Goal: Information Seeking & Learning: Compare options

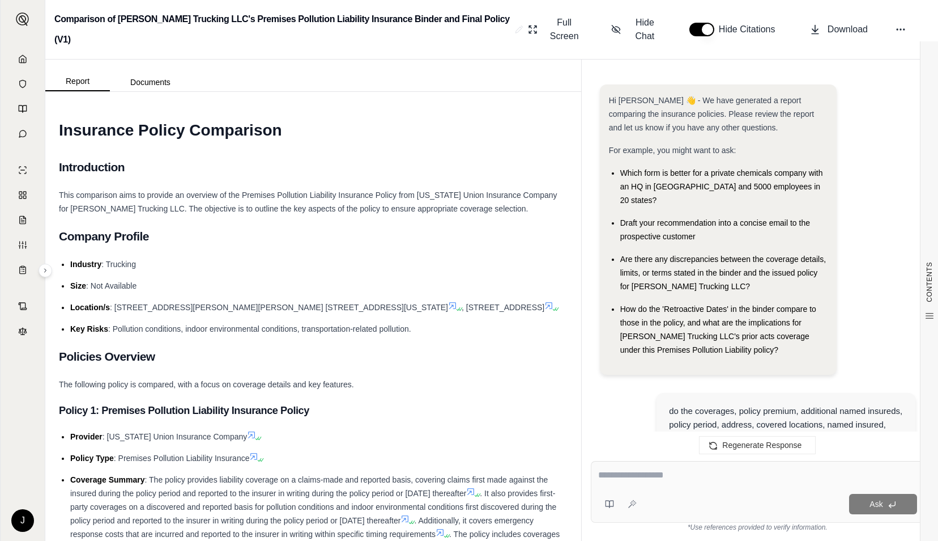
scroll to position [3929, 0]
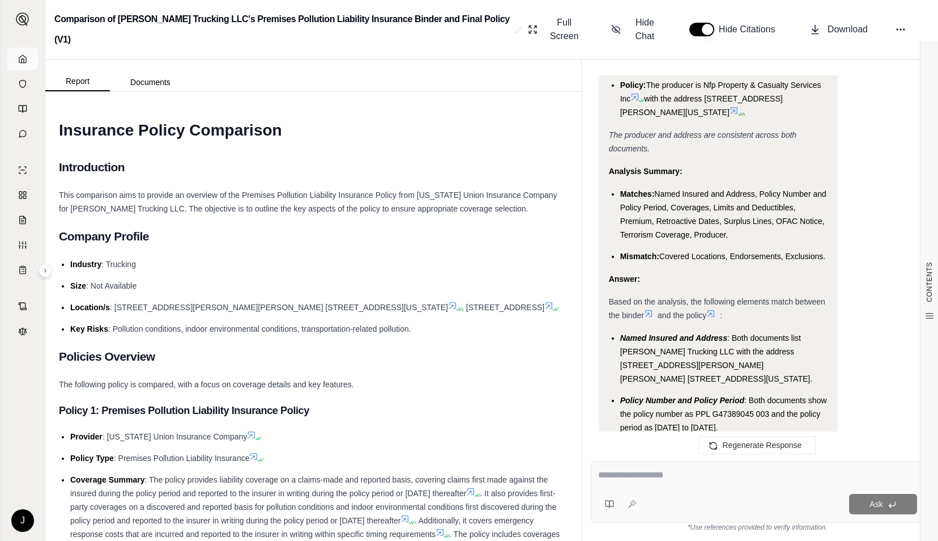
click at [22, 54] on icon at bounding box center [22, 58] width 9 height 9
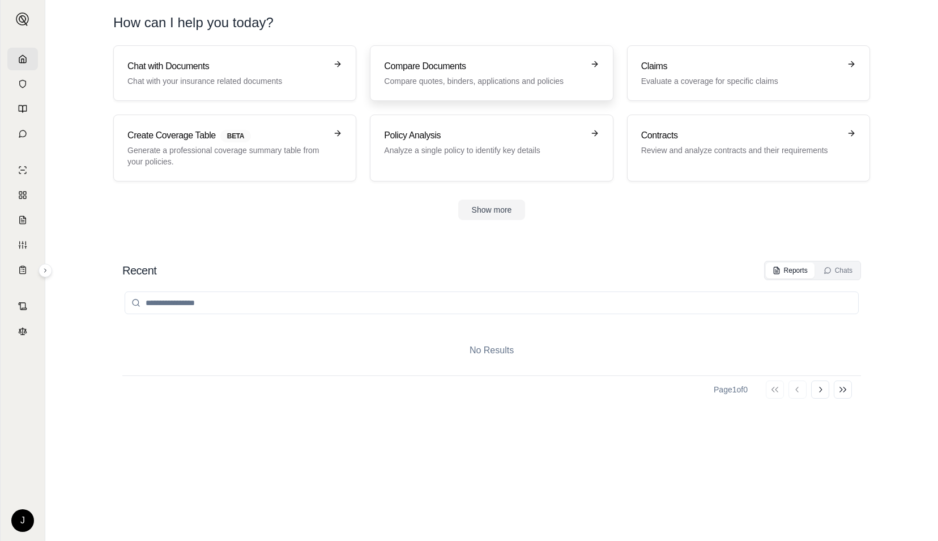
click at [486, 84] on p "Compare quotes, binders, applications and policies" at bounding box center [483, 80] width 199 height 11
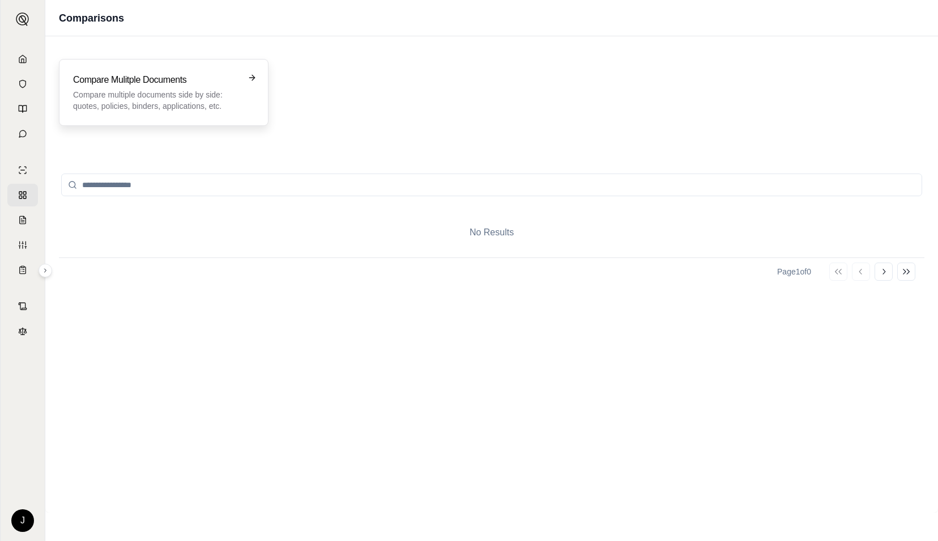
click at [202, 91] on p "Compare multiple documents side by side: quotes, policies, binders, application…" at bounding box center [155, 100] width 165 height 23
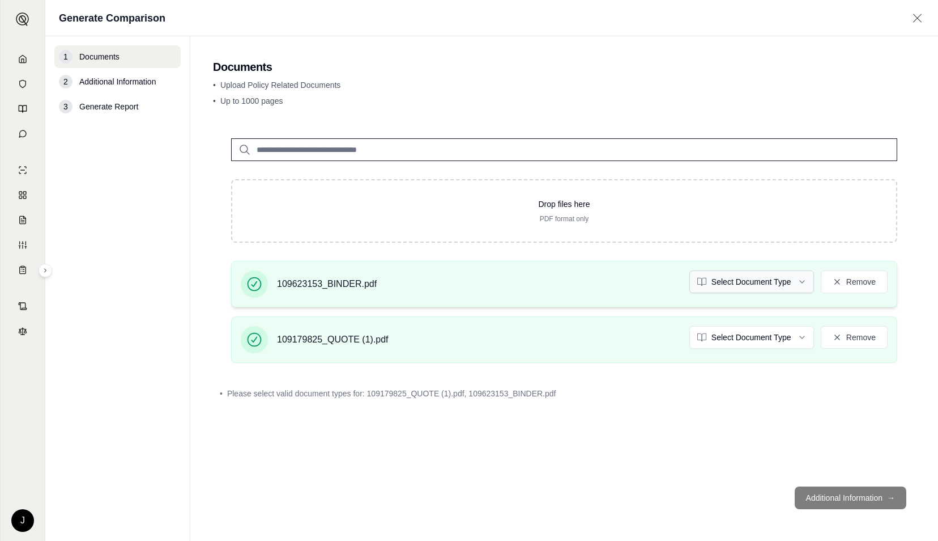
click at [765, 279] on html "J Generate Comparison 1 Documents 2 Additional Information 3 Generate Report Do…" at bounding box center [469, 270] width 938 height 541
click at [767, 341] on html "J Generate Comparison 1 Documents 2 Additional Information 3 Generate Report Do…" at bounding box center [469, 270] width 938 height 541
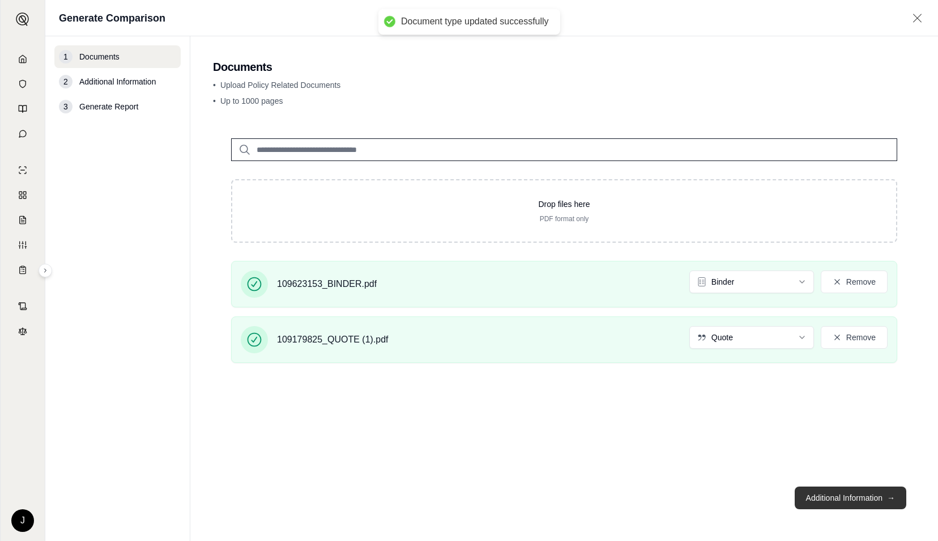
click at [839, 496] on button "Additional Information →" at bounding box center [851, 497] width 112 height 23
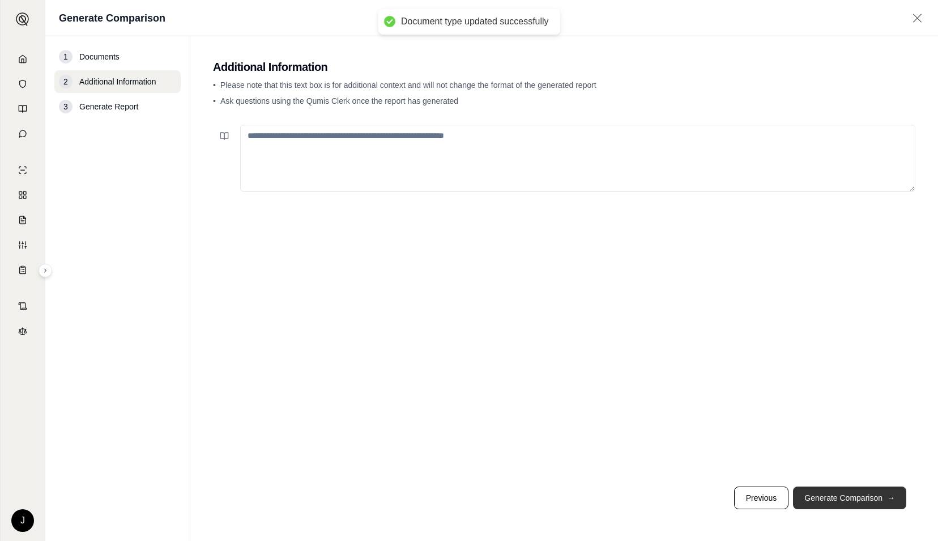
click at [839, 496] on button "Generate Comparison →" at bounding box center [849, 497] width 113 height 23
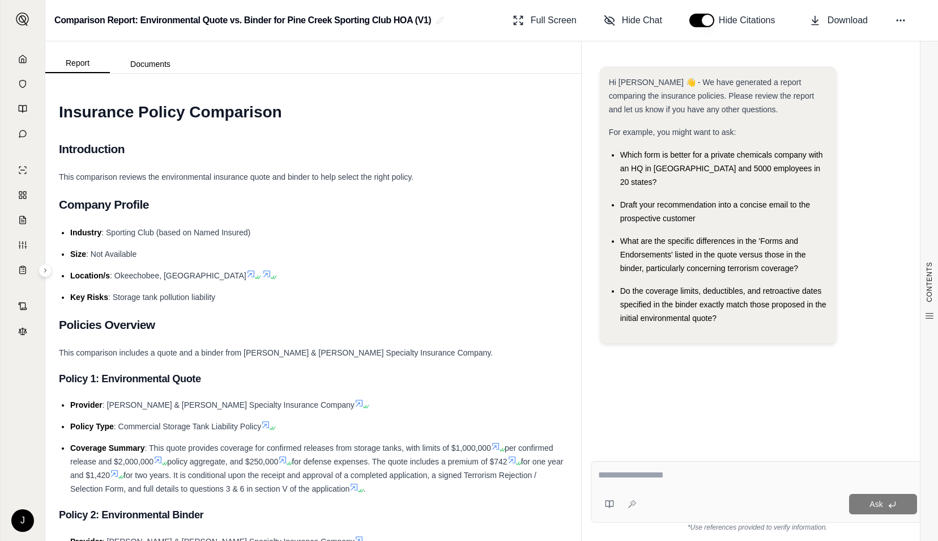
drag, startPoint x: 193, startPoint y: 122, endPoint x: 256, endPoint y: 89, distance: 71.7
click at [193, 122] on h1 "Insurance Policy Comparison" at bounding box center [313, 112] width 509 height 32
click at [692, 478] on textarea at bounding box center [758, 475] width 320 height 14
paste textarea "**********"
type textarea "**********"
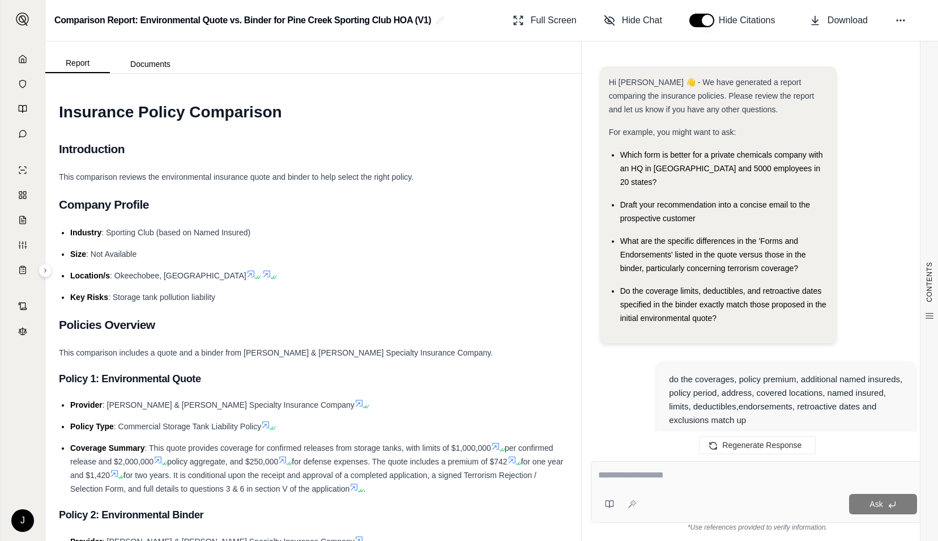
scroll to position [3017, 0]
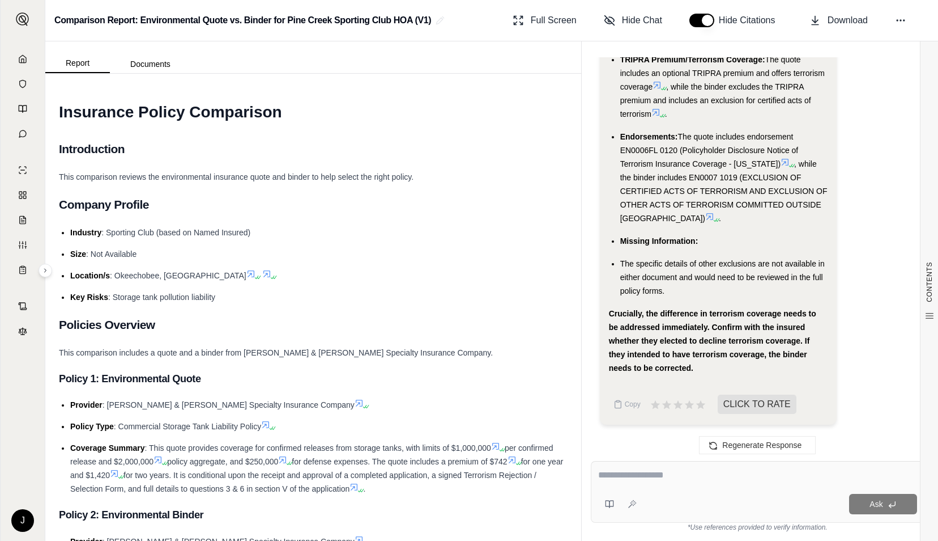
click at [203, 145] on h2 "Introduction" at bounding box center [313, 149] width 509 height 24
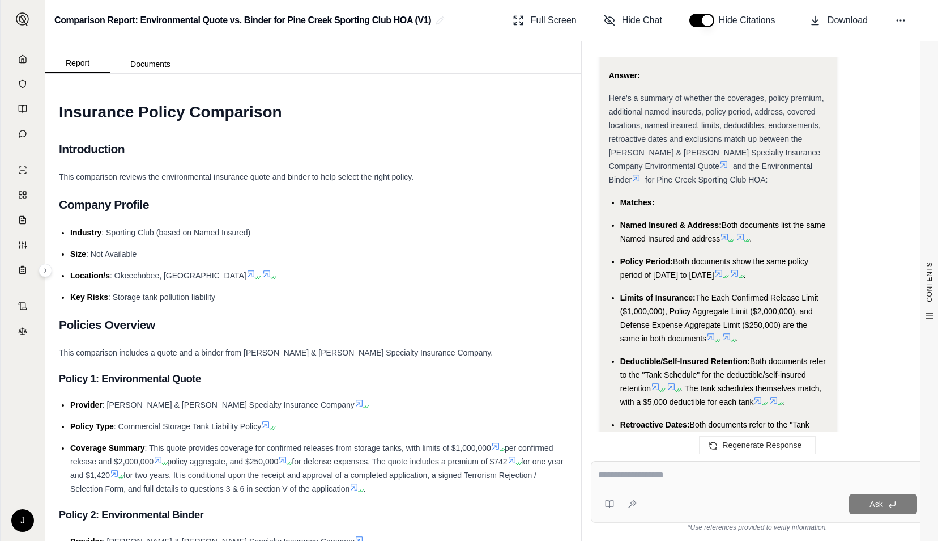
scroll to position [2431, 0]
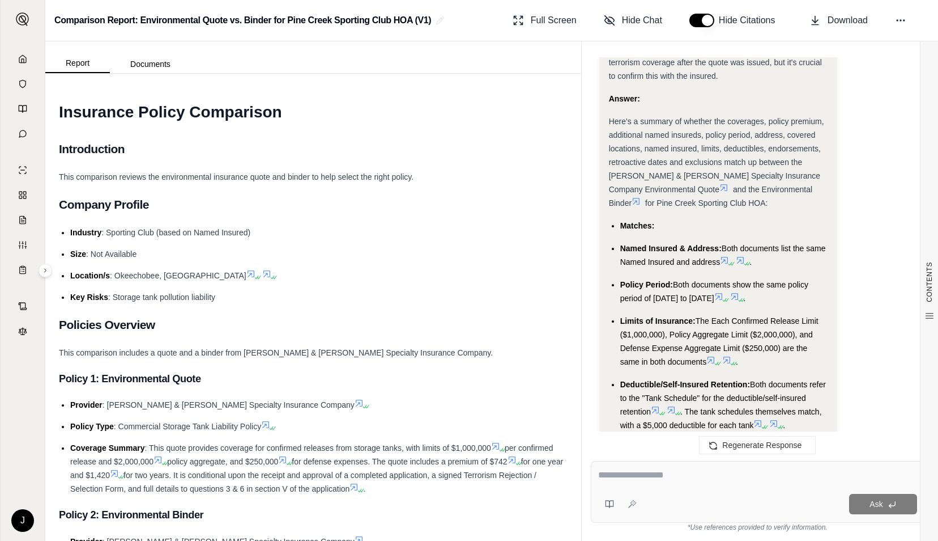
click at [457, 30] on div "Comparison Report: Environmental Quote vs. Binder for Pine Creek Sporting Club …" at bounding box center [491, 20] width 893 height 41
click at [28, 53] on link at bounding box center [22, 59] width 31 height 23
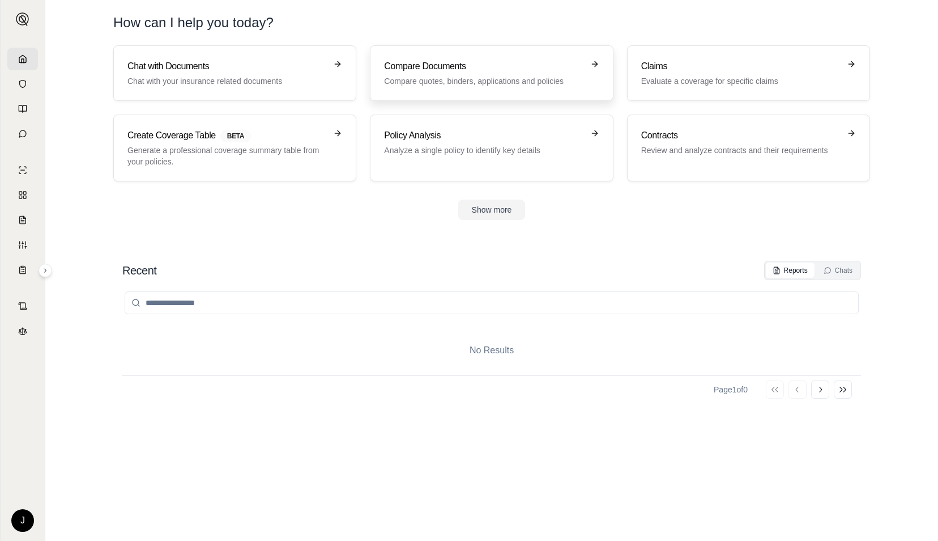
click at [429, 77] on p "Compare quotes, binders, applications and policies" at bounding box center [483, 80] width 199 height 11
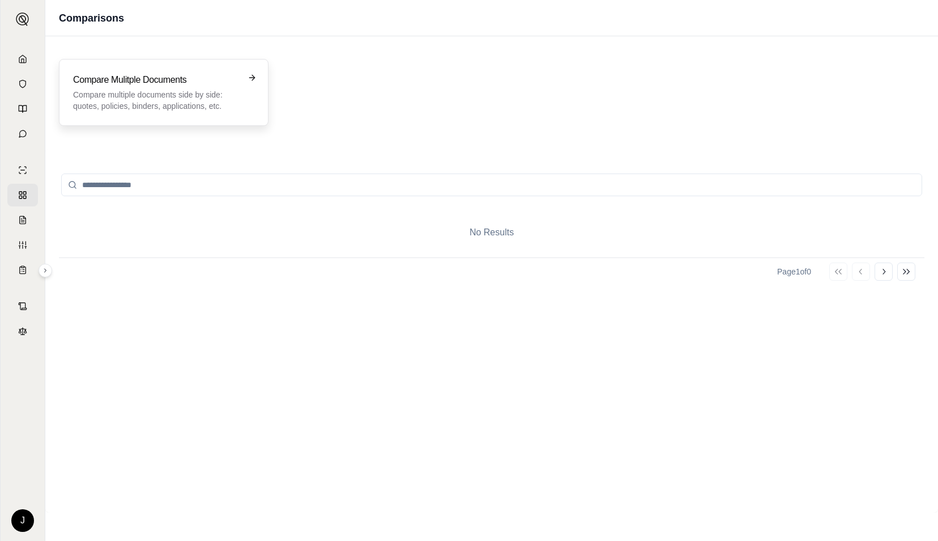
click at [197, 78] on h3 "Compare Mulitple Documents" at bounding box center [155, 80] width 165 height 14
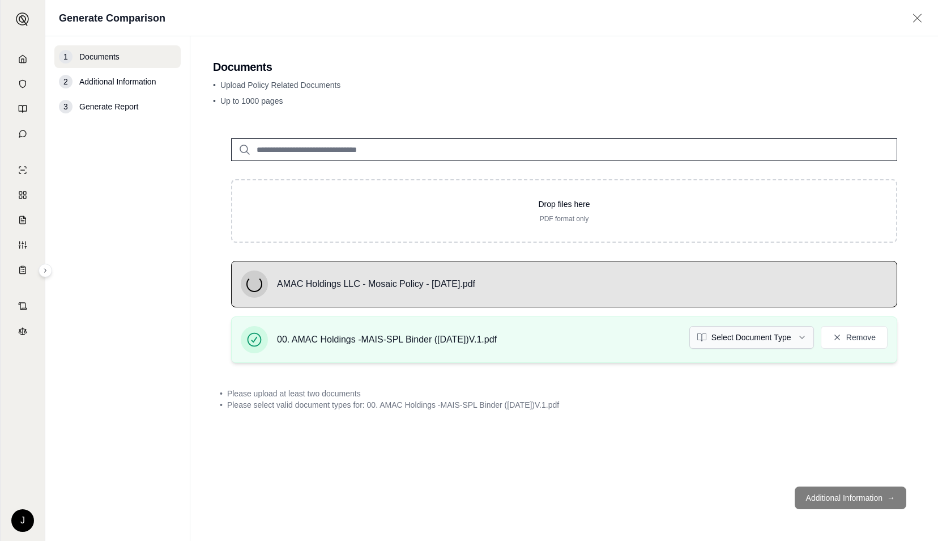
click at [754, 328] on html "J Generate Comparison 1 Documents 2 Additional Information 3 Generate Report Do…" at bounding box center [469, 270] width 938 height 541
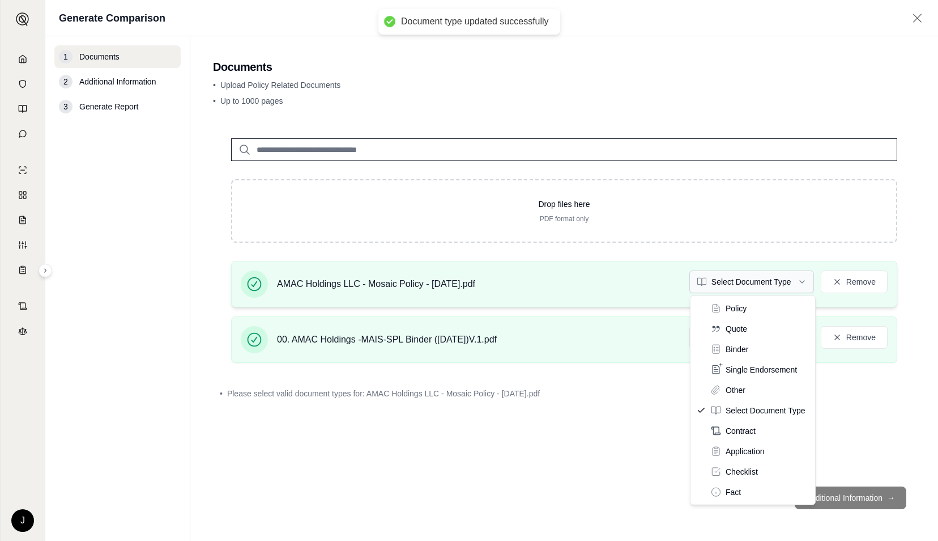
click at [805, 285] on html "Document type updated successfully J Generate Comparison 1 Documents 2 Addition…" at bounding box center [469, 270] width 938 height 541
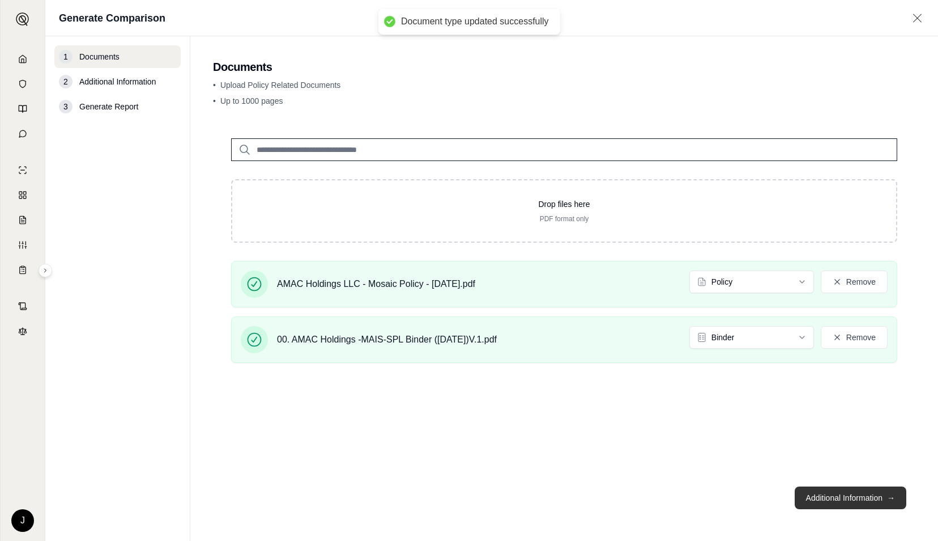
click at [846, 496] on button "Additional Information →" at bounding box center [851, 497] width 112 height 23
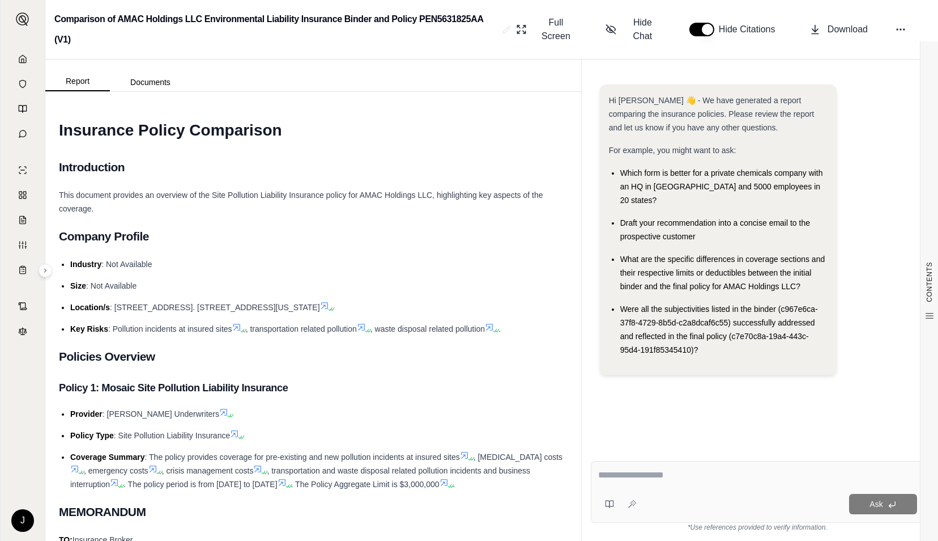
click at [640, 473] on textarea at bounding box center [758, 475] width 320 height 14
paste textarea "**********"
type textarea "**********"
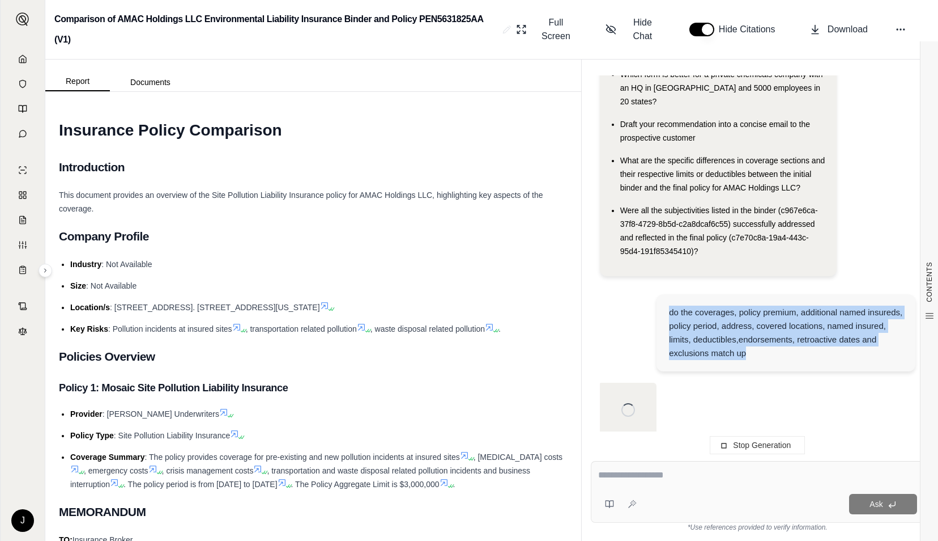
drag, startPoint x: 744, startPoint y: 335, endPoint x: 648, endPoint y: 292, distance: 105.2
click at [648, 292] on div "do the coverages, policy premium, additional named insureds, policy period, add…" at bounding box center [758, 333] width 316 height 97
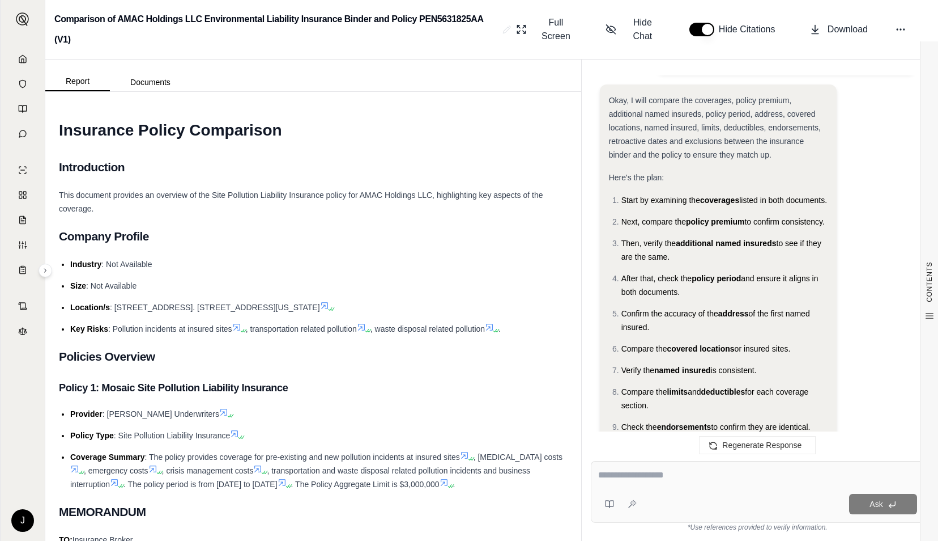
scroll to position [113, 0]
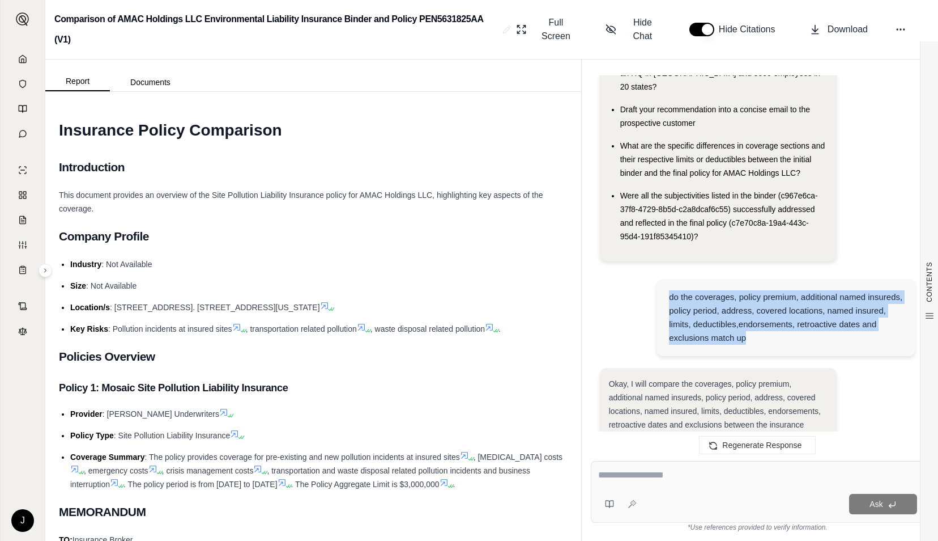
drag, startPoint x: 670, startPoint y: 283, endPoint x: 780, endPoint y: 320, distance: 116.7
click at [780, 320] on div "do the coverages, policy premium, additional named insureds, policy period, add…" at bounding box center [785, 317] width 233 height 54
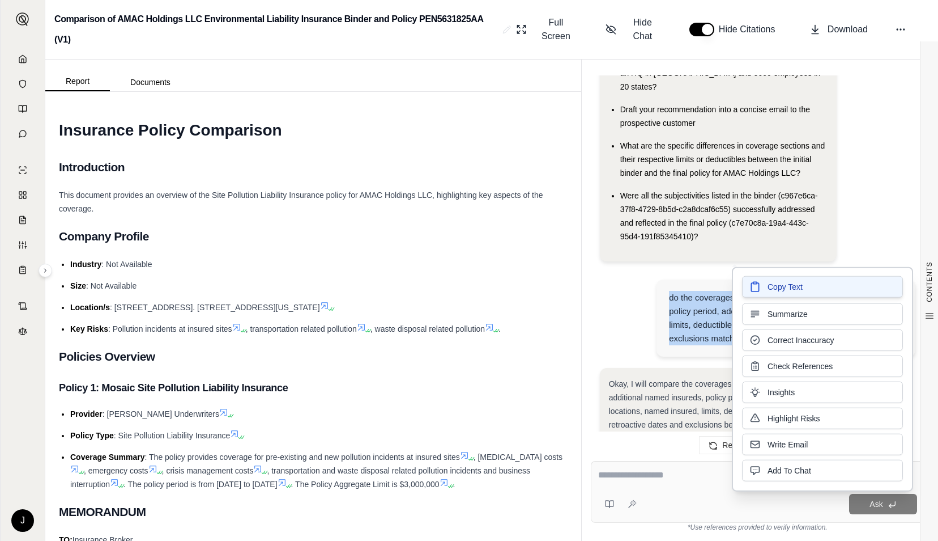
copy div "do the coverages, policy premium, additional named insureds, policy period, add…"
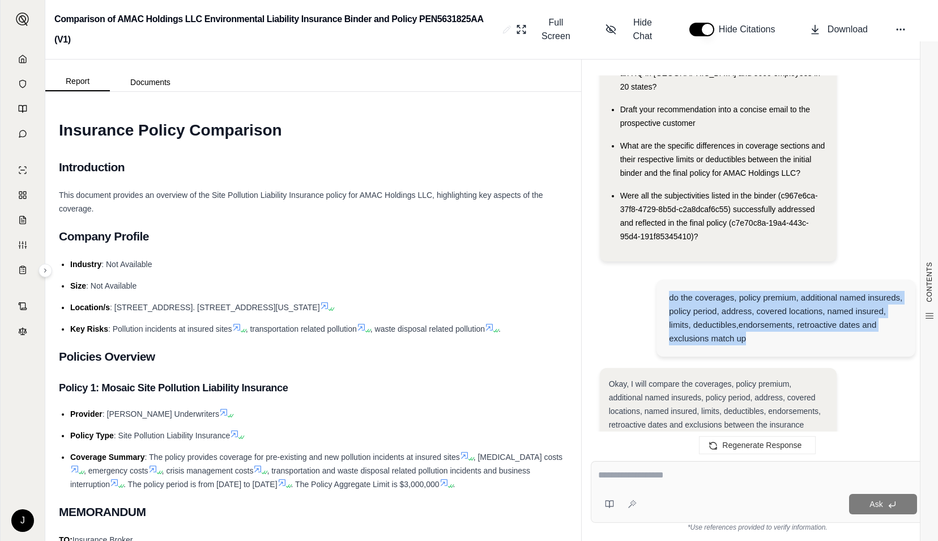
click at [648, 275] on div "do the coverages, policy premium, additional named insureds, policy period, add…" at bounding box center [758, 318] width 316 height 97
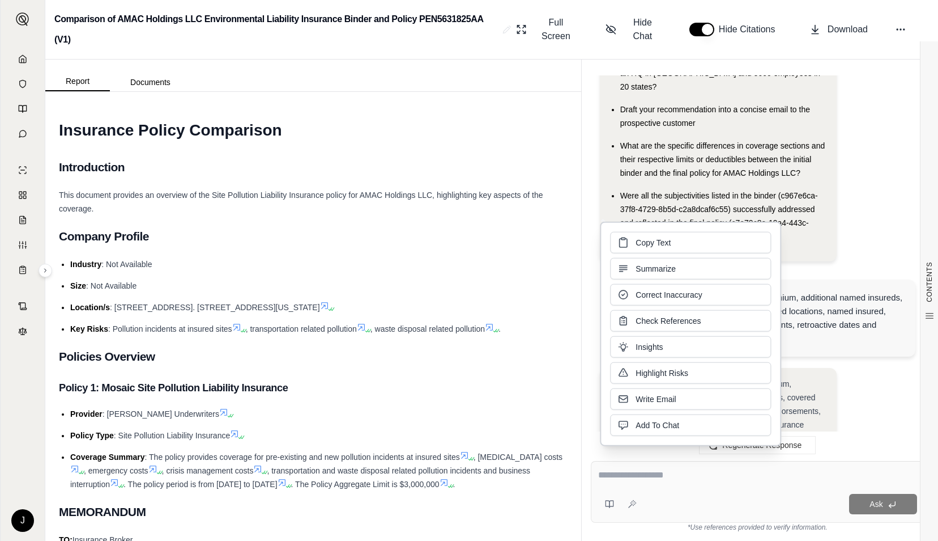
drag, startPoint x: 511, startPoint y: 232, endPoint x: 516, endPoint y: 228, distance: 6.0
click at [511, 232] on h2 "Company Profile" at bounding box center [313, 236] width 509 height 24
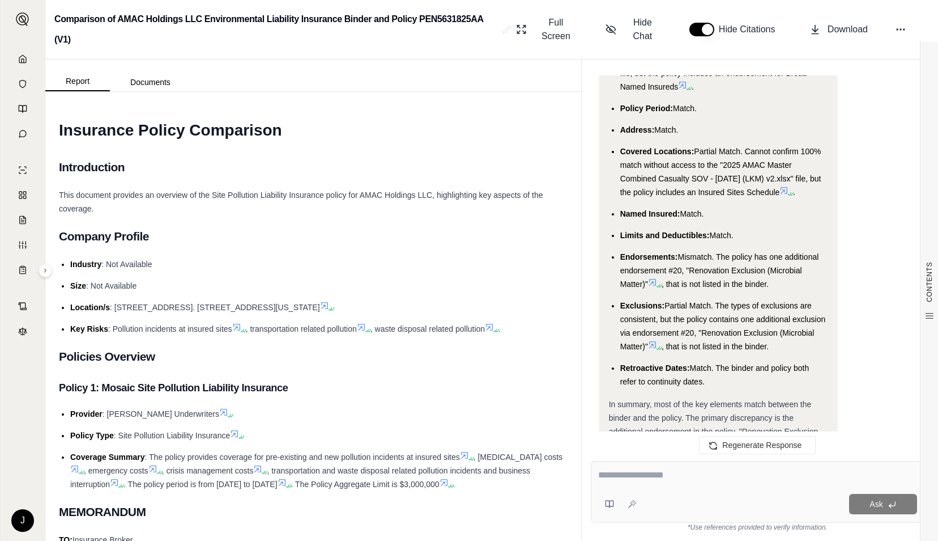
scroll to position [3141, 0]
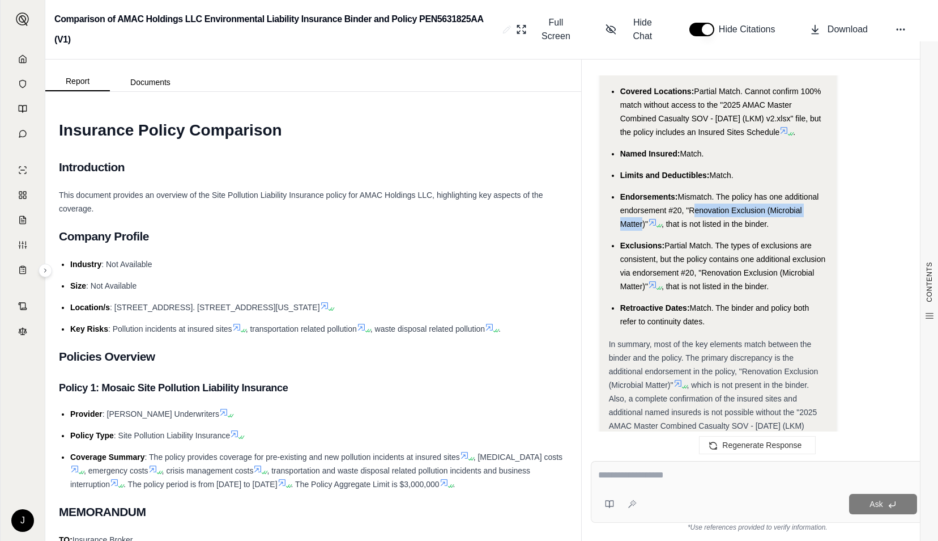
drag, startPoint x: 689, startPoint y: 193, endPoint x: 641, endPoint y: 208, distance: 50.4
click at [641, 208] on span "Mismatch. The policy has one additional endorsement #20, "Renovation Exclusion …" at bounding box center [720, 210] width 199 height 36
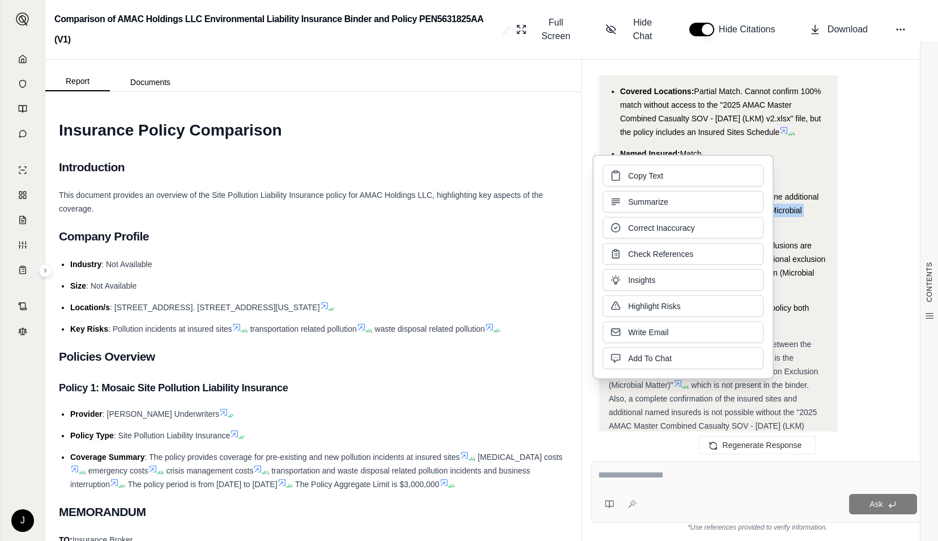
copy span "Renovation Exclusion (Microbial Matte"
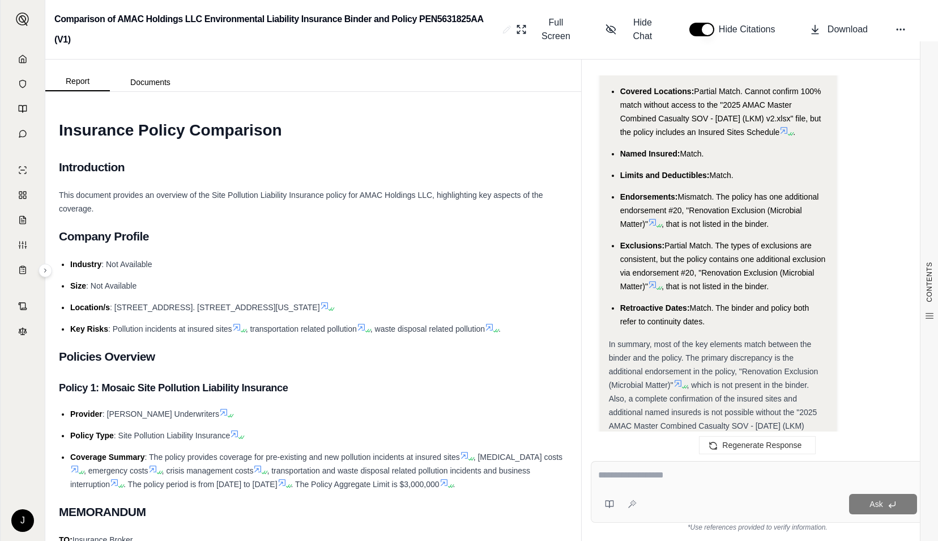
drag, startPoint x: 515, startPoint y: 131, endPoint x: 696, endPoint y: 68, distance: 191.4
click at [516, 131] on h1 "Insurance Policy Comparison" at bounding box center [313, 130] width 509 height 32
click at [26, 54] on icon at bounding box center [22, 58] width 9 height 9
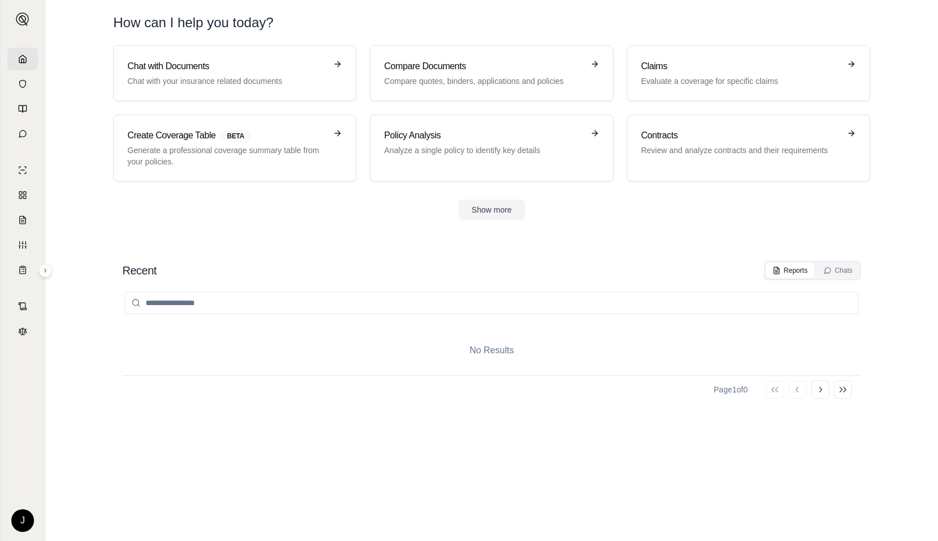
click at [196, 302] on input "search" at bounding box center [492, 302] width 734 height 23
type input "****"
click at [455, 80] on p "Compare quotes, binders, applications and policies" at bounding box center [483, 80] width 199 height 11
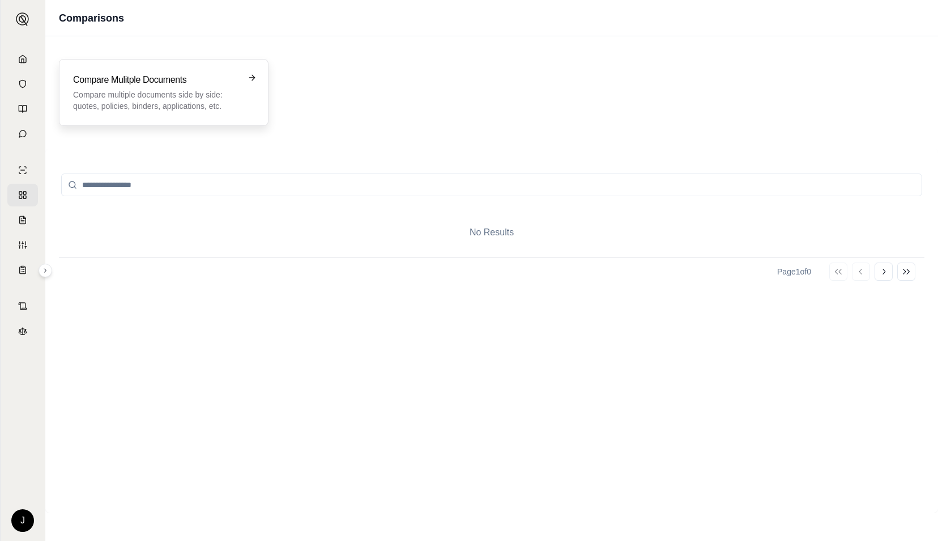
click at [202, 91] on p "Compare multiple documents side by side: quotes, policies, binders, application…" at bounding box center [155, 100] width 165 height 23
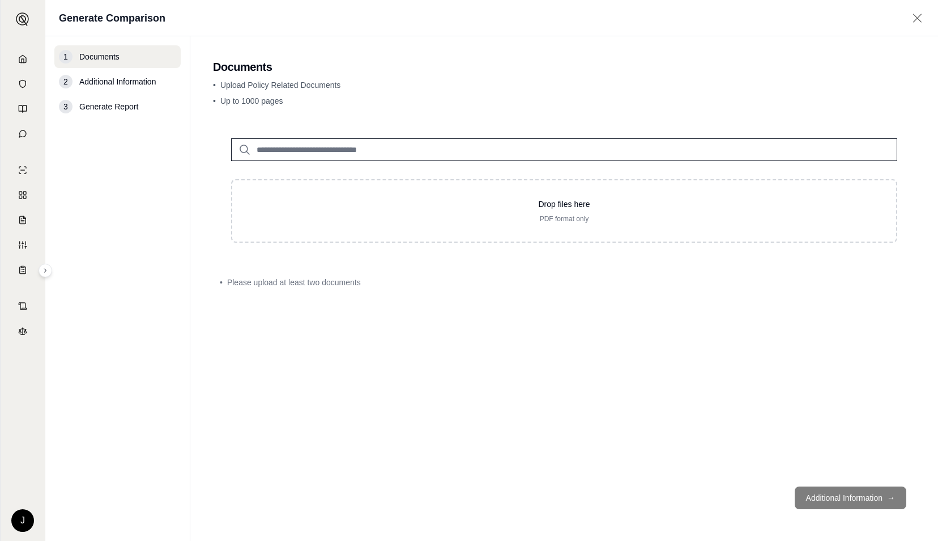
drag, startPoint x: 677, startPoint y: 2, endPoint x: 647, endPoint y: 90, distance: 93.4
click at [647, 90] on main "Documents • Upload Policy Related Documents • Up to 1000 pages Drop files here …" at bounding box center [564, 288] width 748 height 504
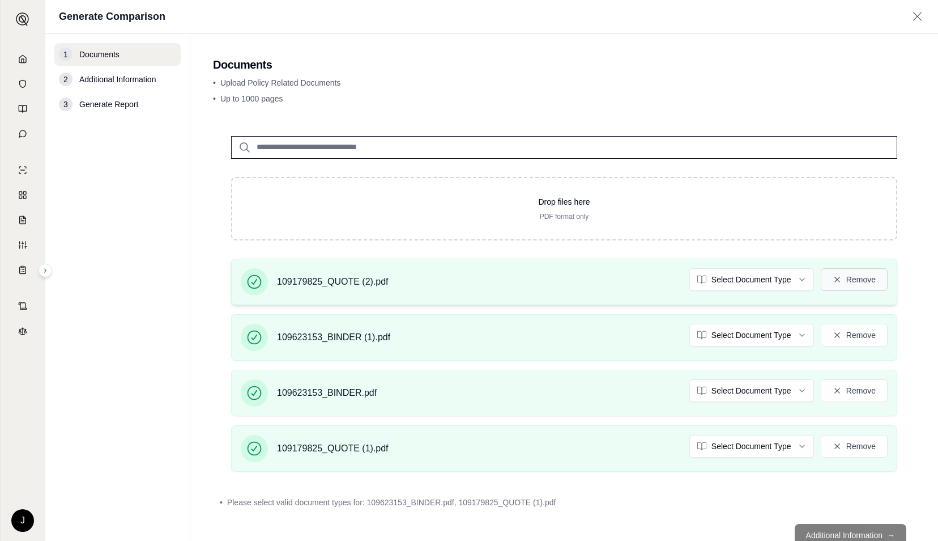
click at [844, 277] on button "Remove" at bounding box center [854, 279] width 67 height 23
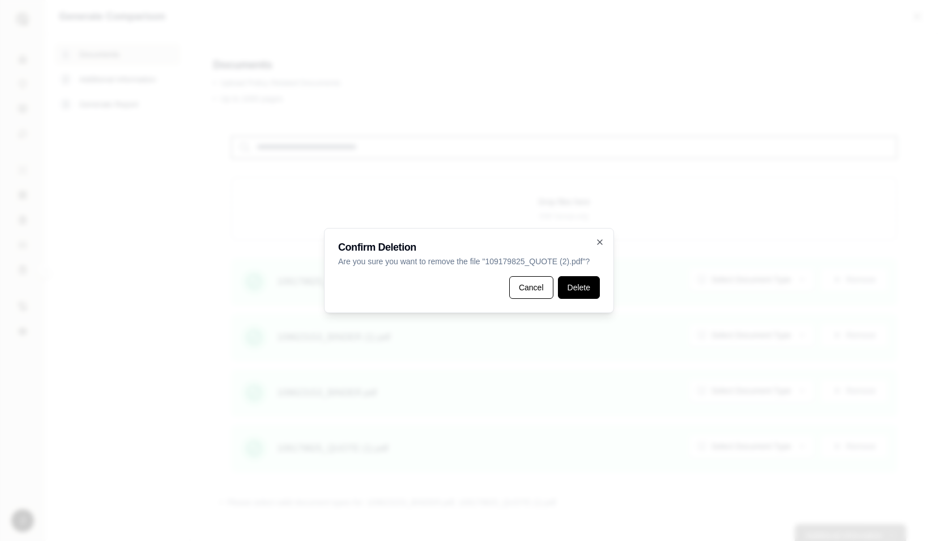
click at [578, 286] on button "Delete" at bounding box center [579, 287] width 42 height 23
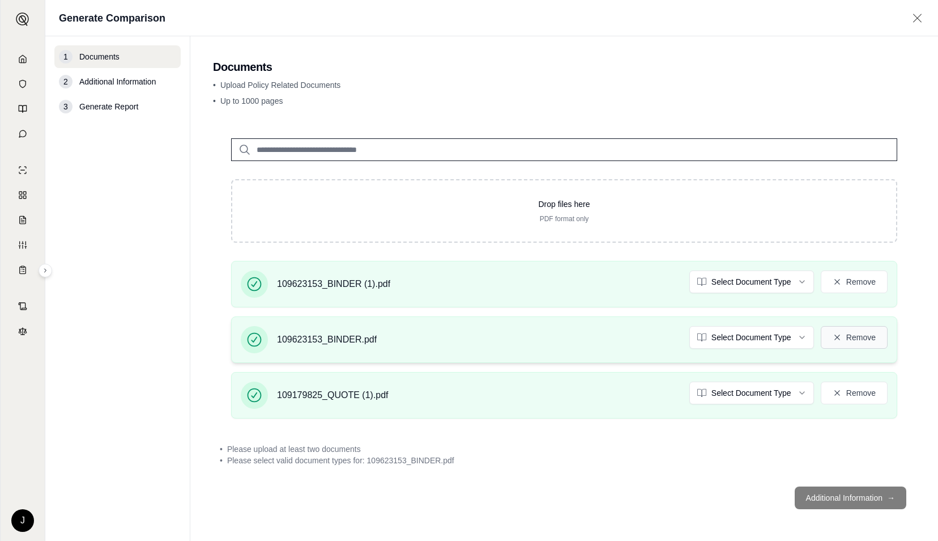
click at [849, 338] on button "Remove" at bounding box center [854, 337] width 67 height 23
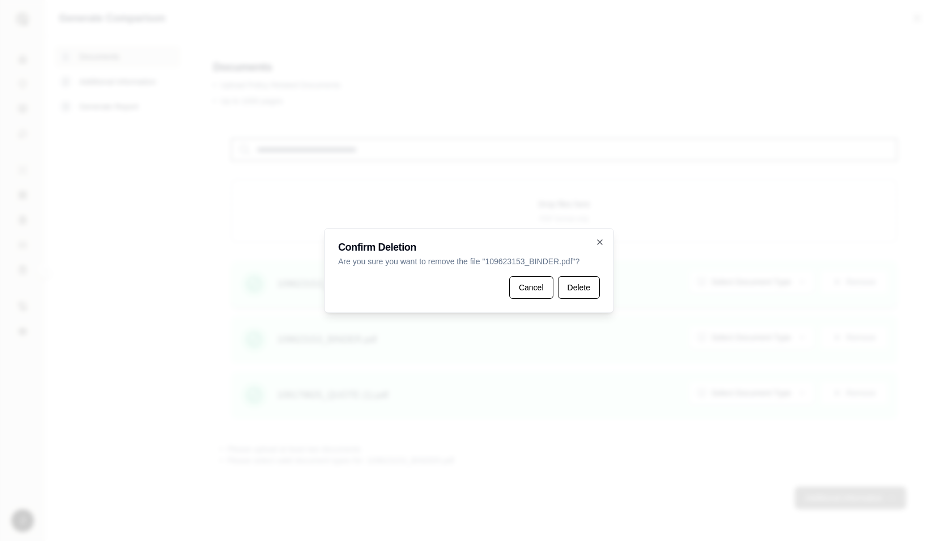
click at [576, 294] on button "Delete" at bounding box center [579, 287] width 42 height 23
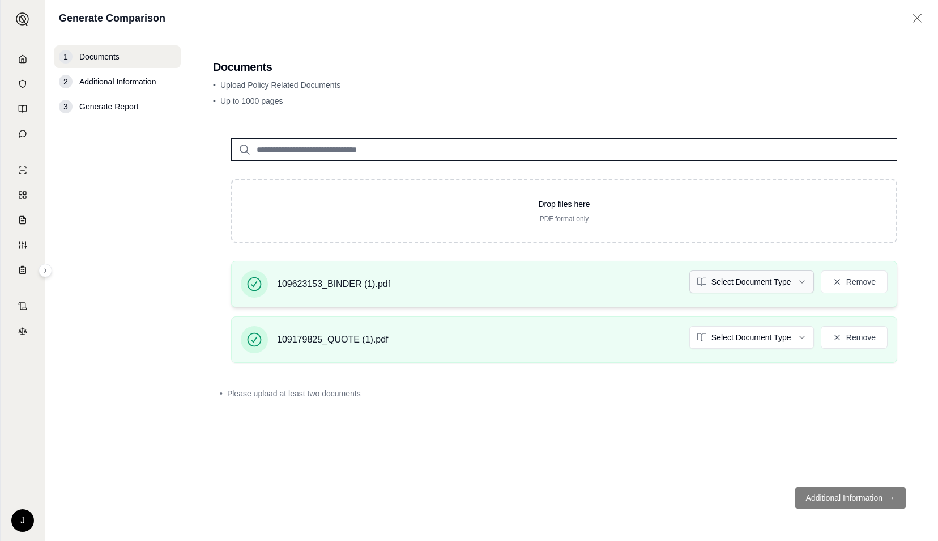
click at [754, 283] on html "J Generate Comparison 1 Documents 2 Additional Information 3 Generate Report Do…" at bounding box center [469, 270] width 938 height 541
click at [744, 339] on html "J Generate Comparison 1 Documents 2 Additional Information 3 Generate Report Do…" at bounding box center [469, 270] width 938 height 541
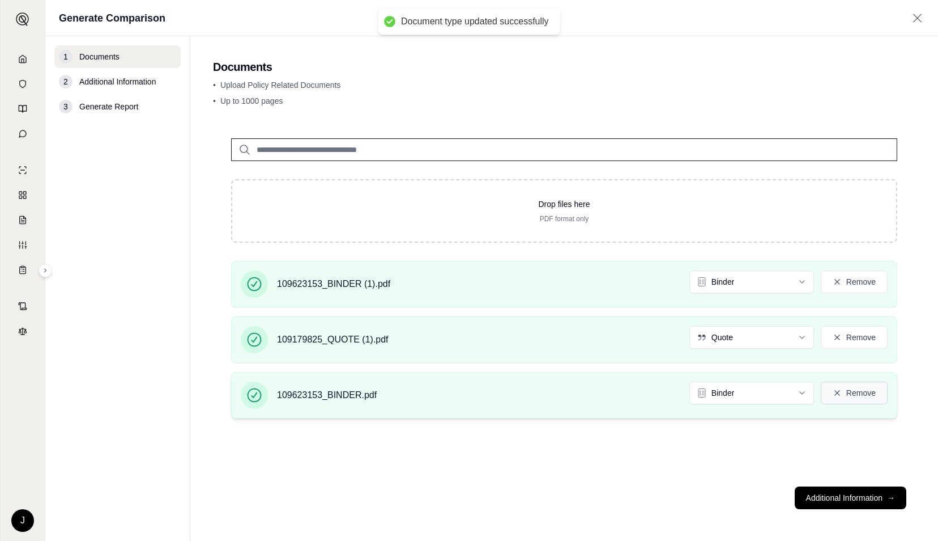
click at [857, 396] on button "Remove" at bounding box center [854, 392] width 67 height 23
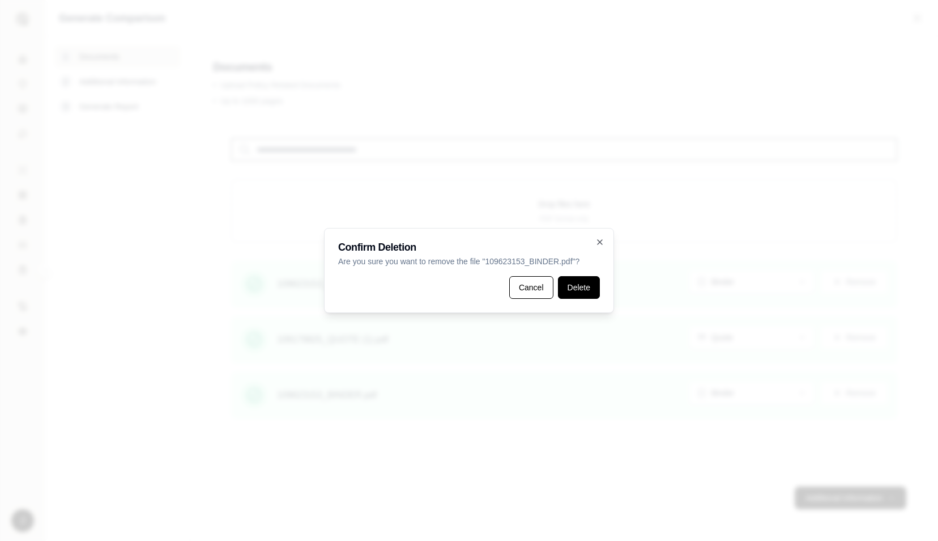
click at [598, 289] on button "Delete" at bounding box center [579, 287] width 42 height 23
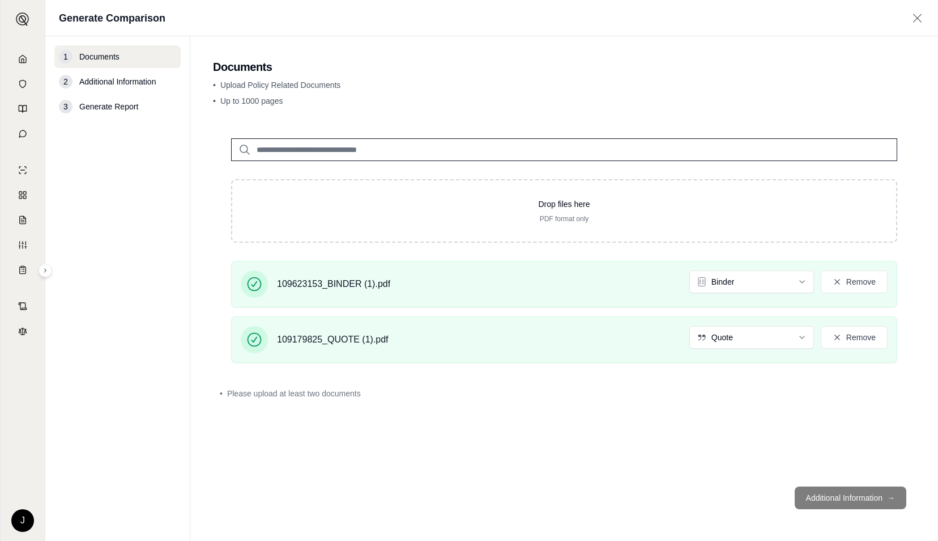
click at [853, 494] on footer "Additional Information →" at bounding box center [564, 497] width 703 height 41
click at [833, 495] on footer "Additional Information →" at bounding box center [564, 497] width 703 height 41
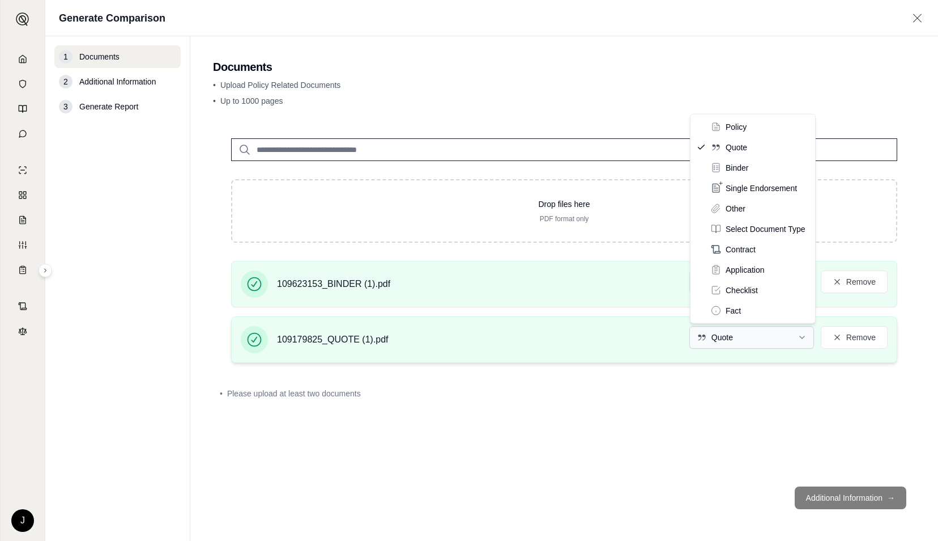
click at [800, 337] on html "J Generate Comparison 1 Documents 2 Additional Information 3 Generate Report Do…" at bounding box center [469, 270] width 938 height 541
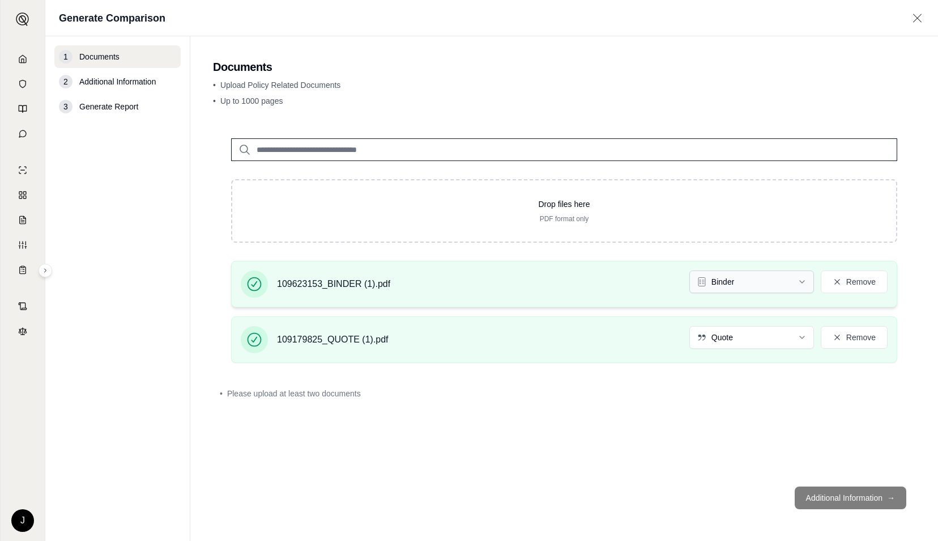
click at [759, 282] on html "J Generate Comparison 1 Documents 2 Additional Information 3 Generate Report Do…" at bounding box center [469, 270] width 938 height 541
click at [817, 475] on div "Drop files here PDF format only 109623153_BINDER (1).pdf Binder Remove 10917982…" at bounding box center [564, 298] width 703 height 357
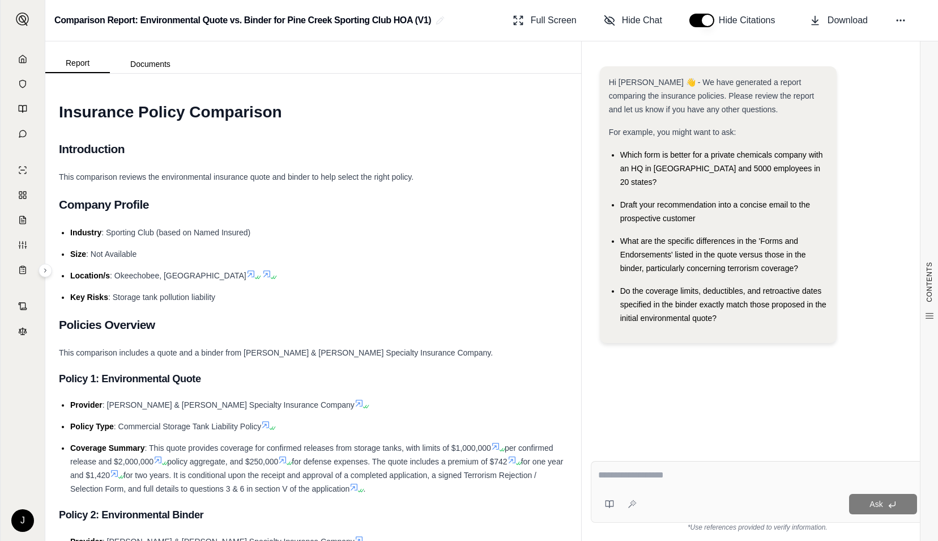
click at [26, 57] on icon at bounding box center [22, 58] width 9 height 9
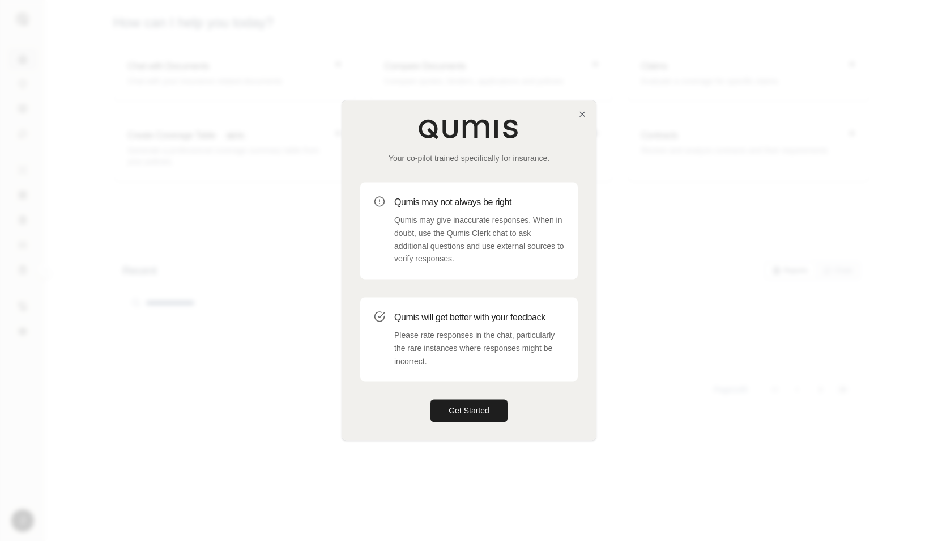
click at [572, 116] on div "Your co-pilot trained specifically for insurance. Qumis may not always be right…" at bounding box center [469, 269] width 254 height 339
click at [581, 115] on icon "button" at bounding box center [582, 113] width 9 height 9
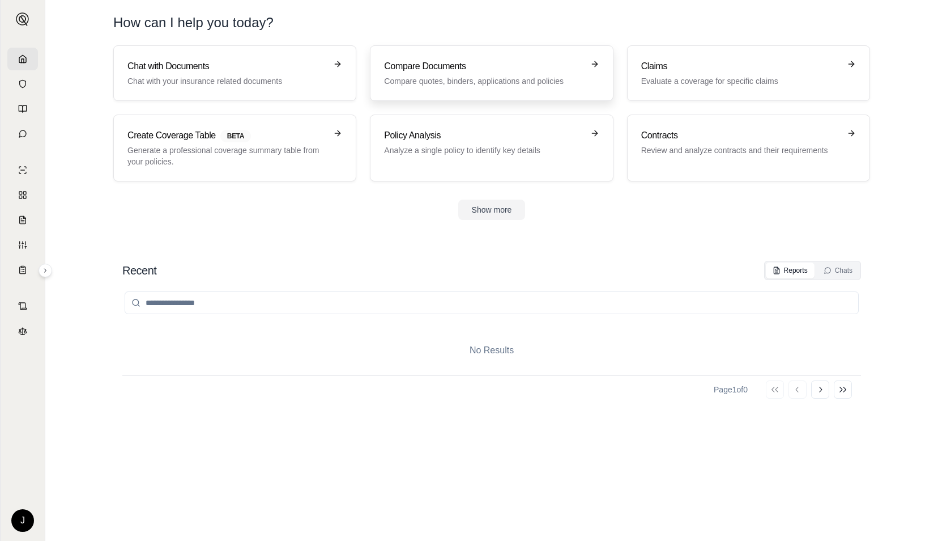
click at [451, 63] on h3 "Compare Documents" at bounding box center [483, 67] width 199 height 14
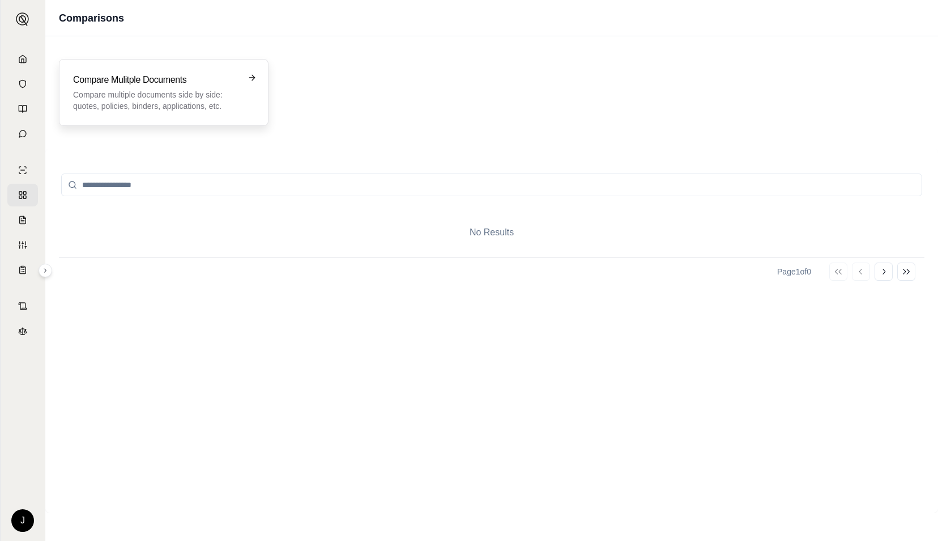
click at [159, 66] on div "Compare Mulitple Documents Compare multiple documents side by side: quotes, pol…" at bounding box center [164, 92] width 210 height 67
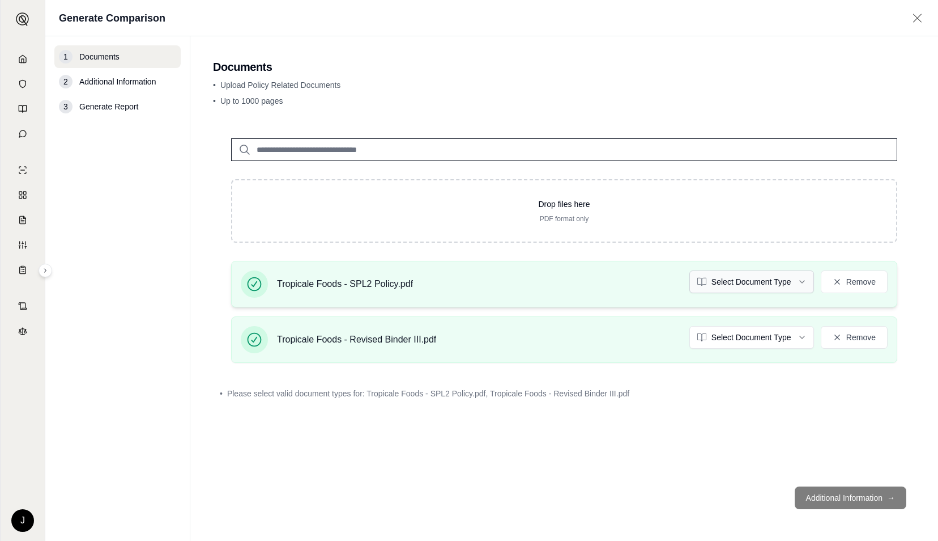
click at [716, 275] on html "J Generate Comparison 1 Documents 2 Additional Information 3 Generate Report Do…" at bounding box center [469, 270] width 938 height 541
click at [761, 340] on html "J Generate Comparison 1 Documents 2 Additional Information 3 Generate Report Do…" at bounding box center [469, 270] width 938 height 541
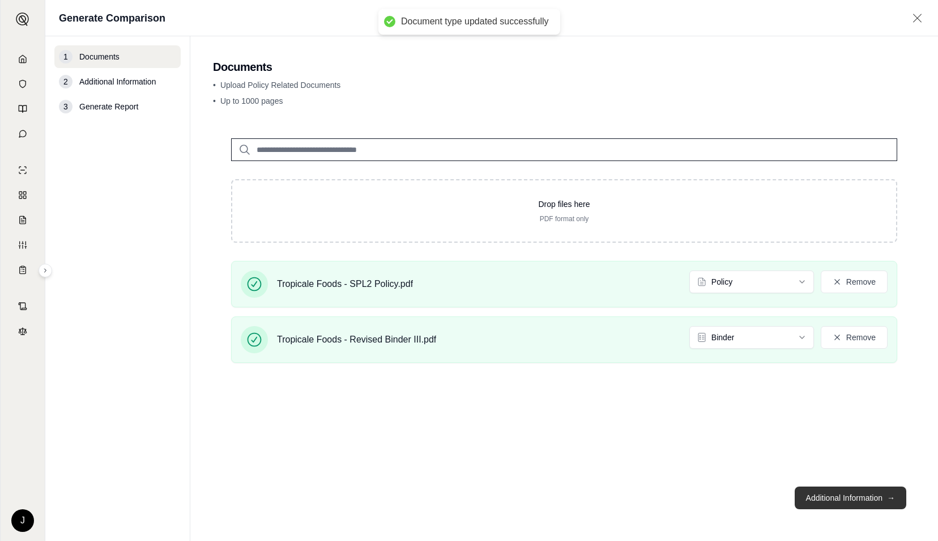
click at [851, 495] on button "Additional Information →" at bounding box center [851, 497] width 112 height 23
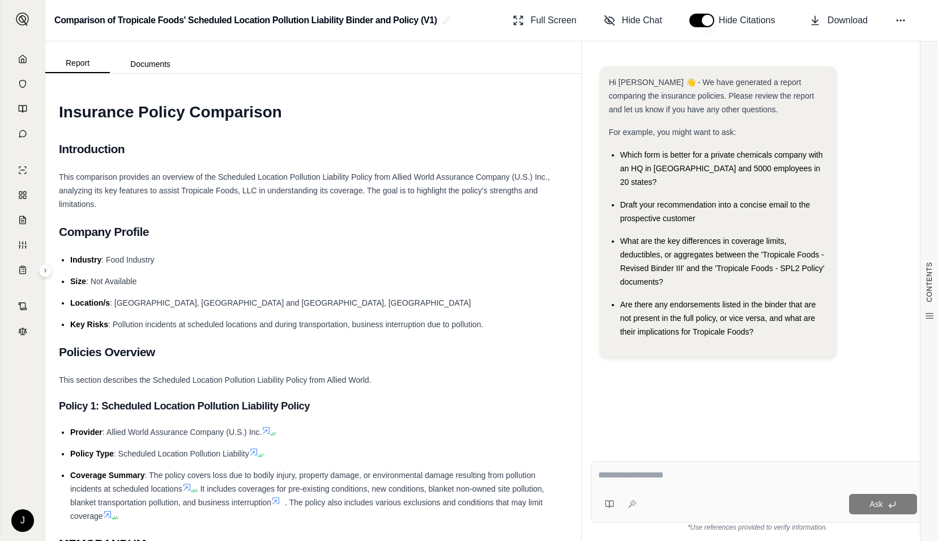
paste textarea "**********"
type textarea "**********"
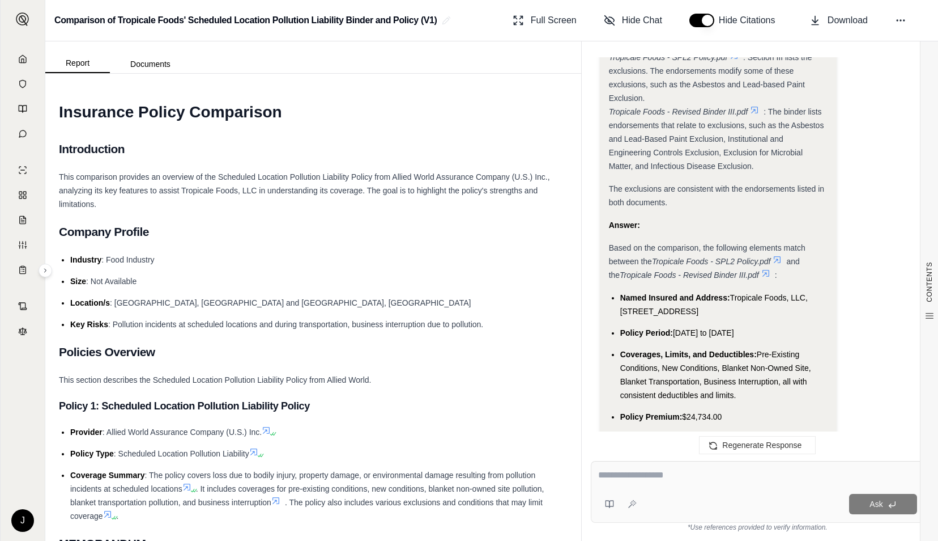
scroll to position [3574, 0]
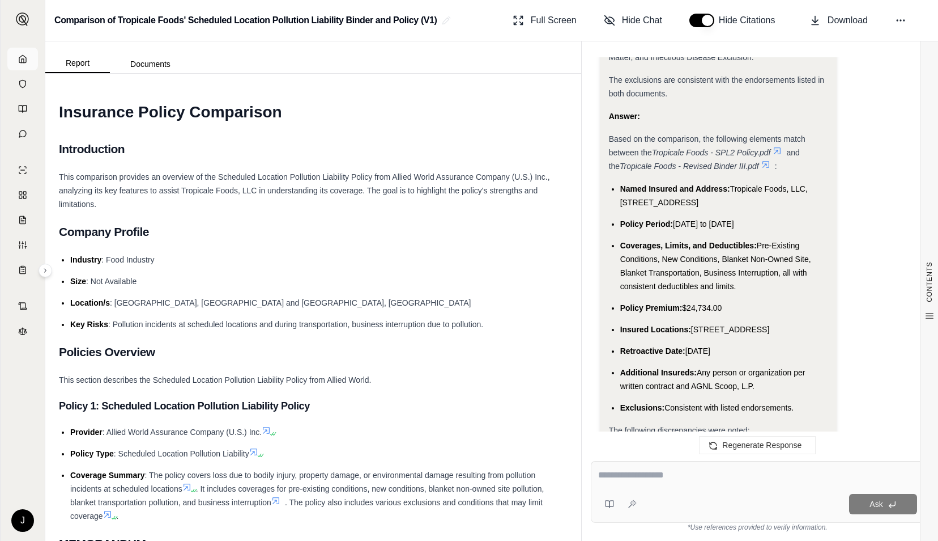
click at [22, 53] on link at bounding box center [22, 59] width 31 height 23
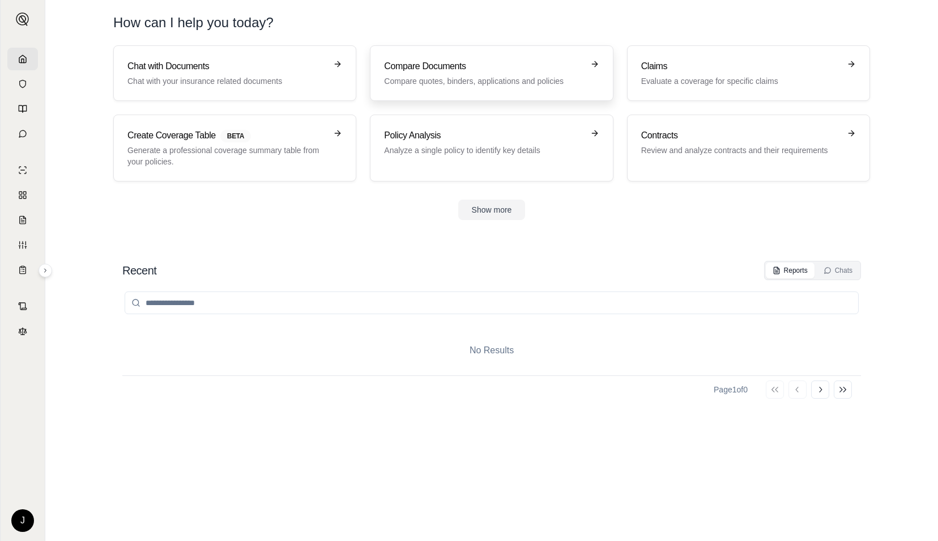
click at [413, 86] on p "Compare quotes, binders, applications and policies" at bounding box center [483, 80] width 199 height 11
click at [819, 386] on icon at bounding box center [820, 389] width 3 height 6
click at [780, 385] on button "Go to first page" at bounding box center [775, 389] width 18 height 18
click at [774, 384] on div "Go to first page Go to previous page Go to next page Go to last page" at bounding box center [809, 389] width 86 height 18
click at [833, 266] on div "Chats" at bounding box center [838, 270] width 29 height 9
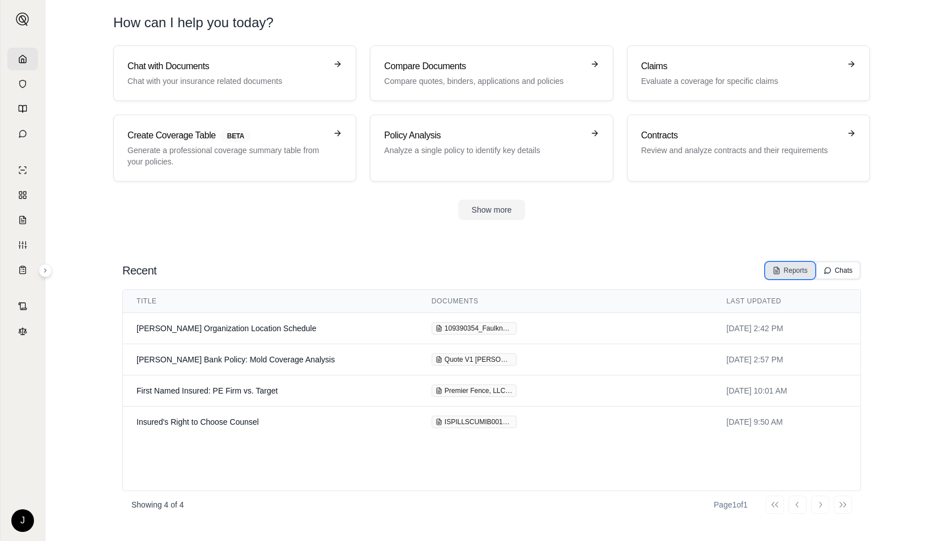
click at [789, 266] on div "Reports" at bounding box center [790, 270] width 35 height 9
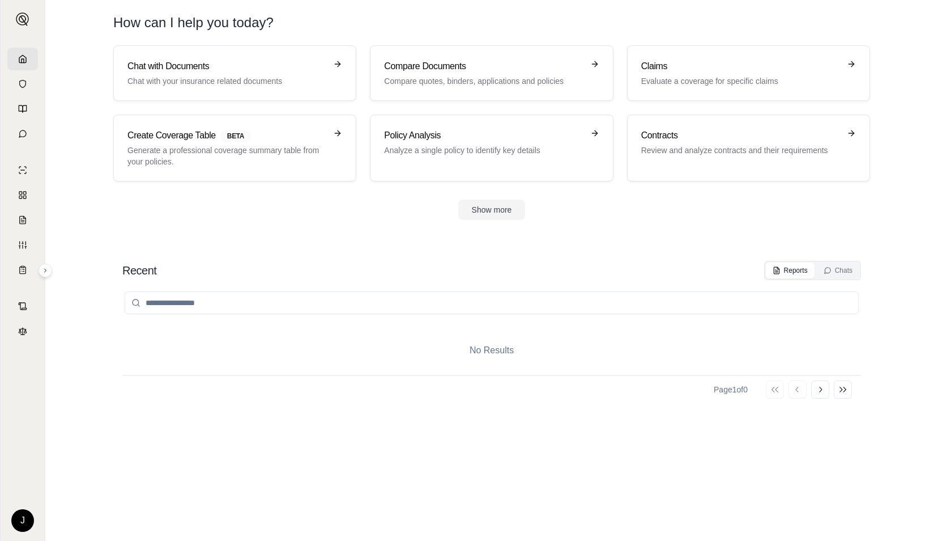
drag, startPoint x: 532, startPoint y: 358, endPoint x: 443, endPoint y: 360, distance: 89.6
click at [532, 357] on div "No Results" at bounding box center [491, 350] width 739 height 50
click at [445, 83] on p "Compare quotes, binders, applications and policies" at bounding box center [483, 80] width 199 height 11
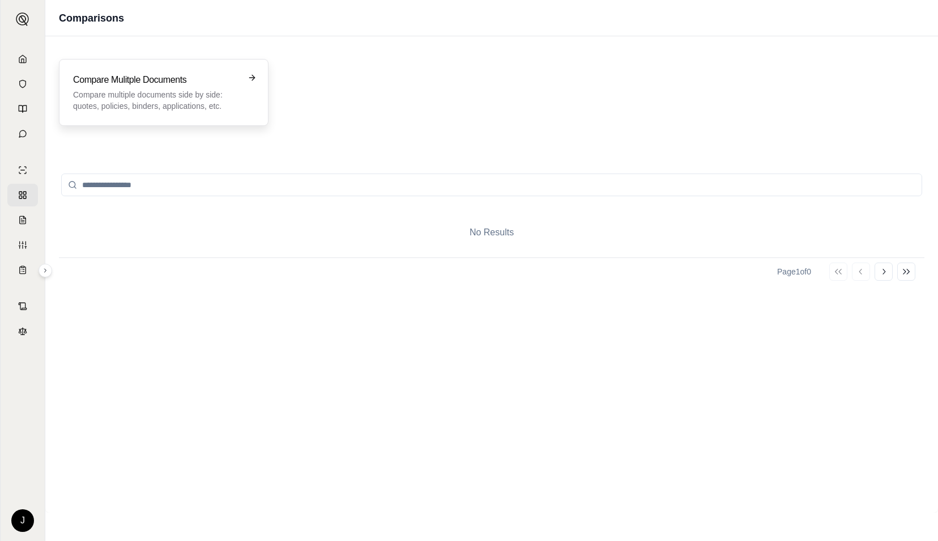
click at [226, 86] on div "Compare Mulitple Documents Compare multiple documents side by side: quotes, pol…" at bounding box center [155, 92] width 165 height 39
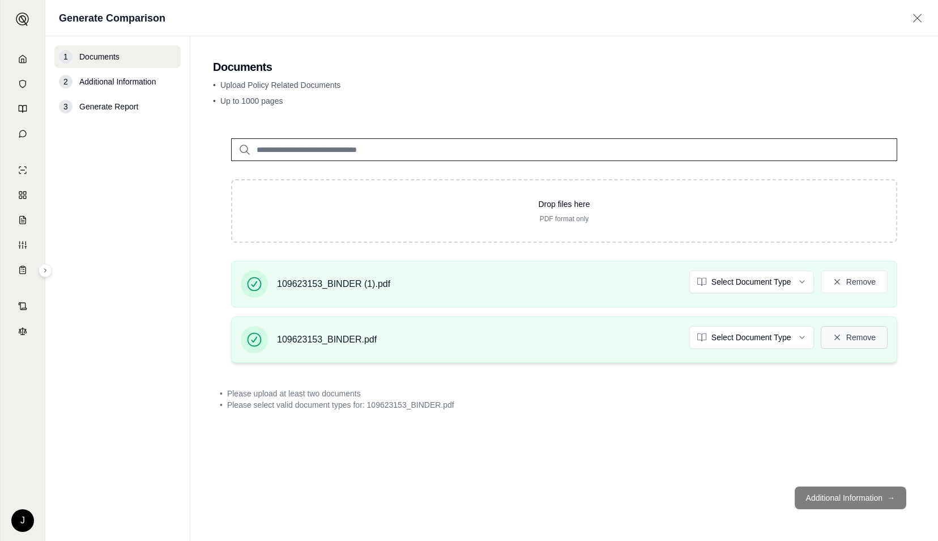
click at [877, 336] on button "Remove" at bounding box center [854, 337] width 67 height 23
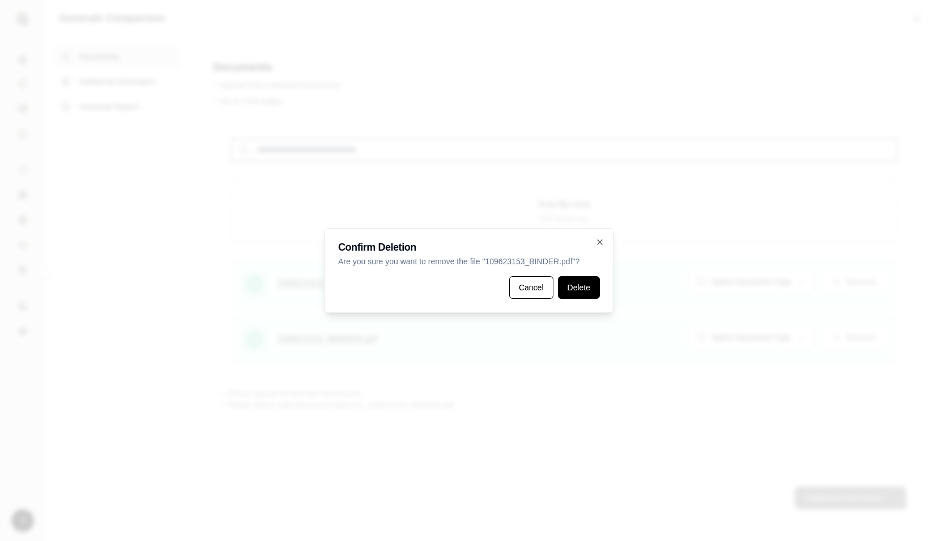
click at [582, 286] on button "Delete" at bounding box center [579, 287] width 42 height 23
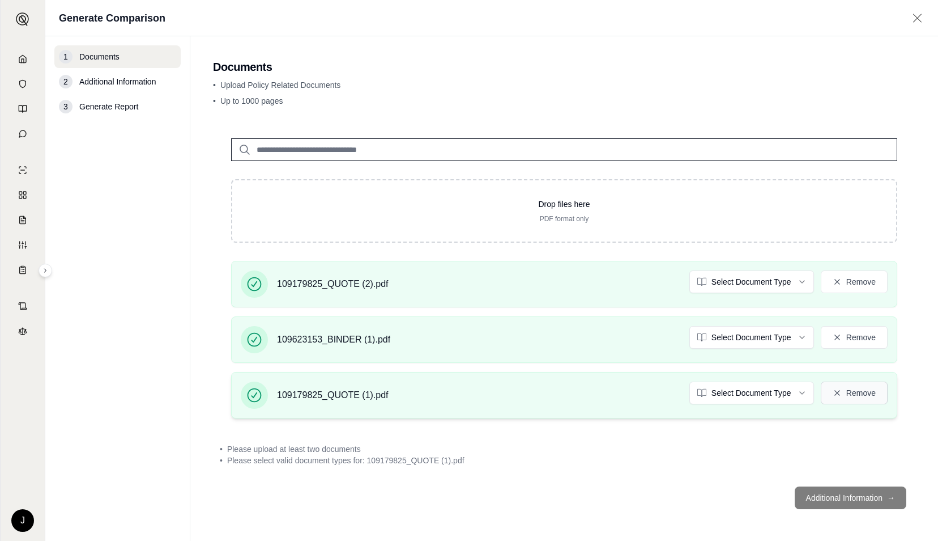
click at [851, 396] on button "Remove" at bounding box center [854, 392] width 67 height 23
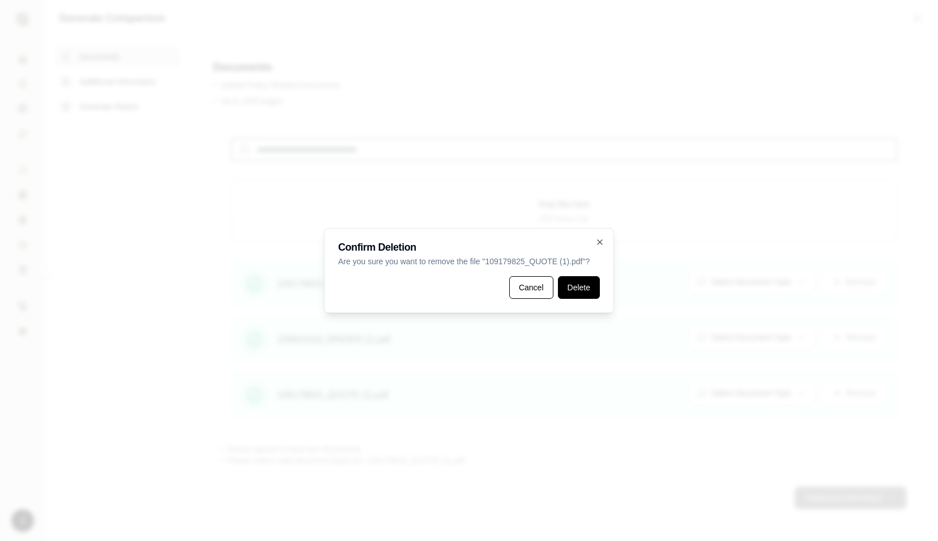
click at [580, 293] on button "Delete" at bounding box center [579, 287] width 42 height 23
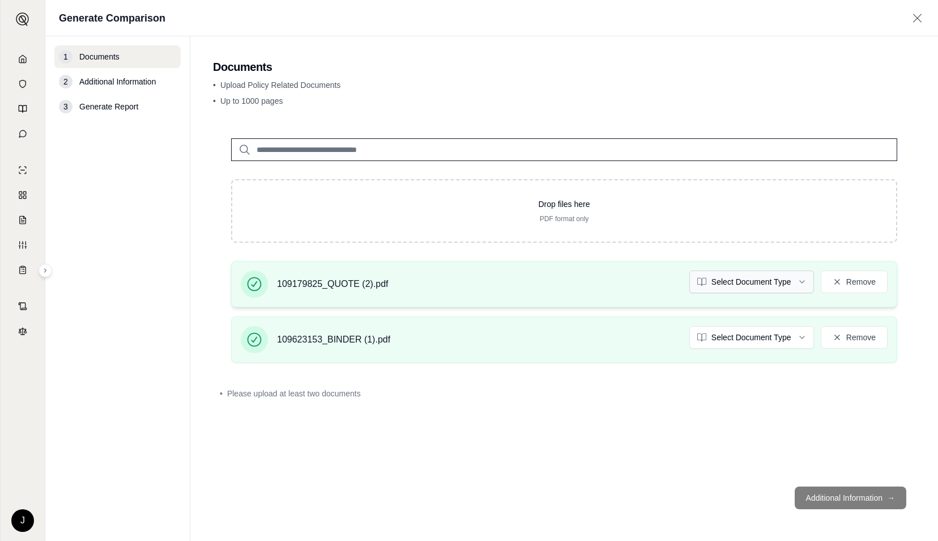
click at [735, 285] on html "J Generate Comparison 1 Documents 2 Additional Information 3 Generate Report Do…" at bounding box center [469, 270] width 938 height 541
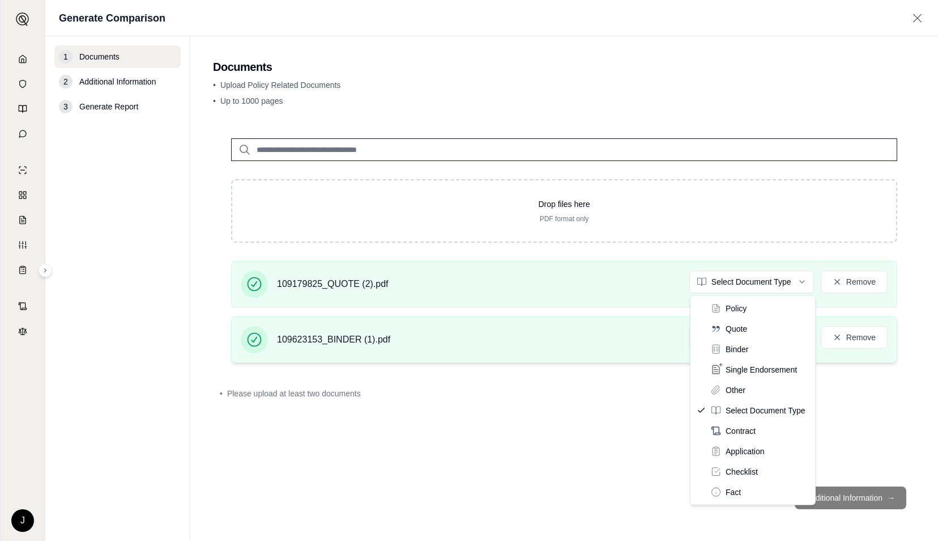
drag, startPoint x: 744, startPoint y: 327, endPoint x: 755, endPoint y: 324, distance: 12.4
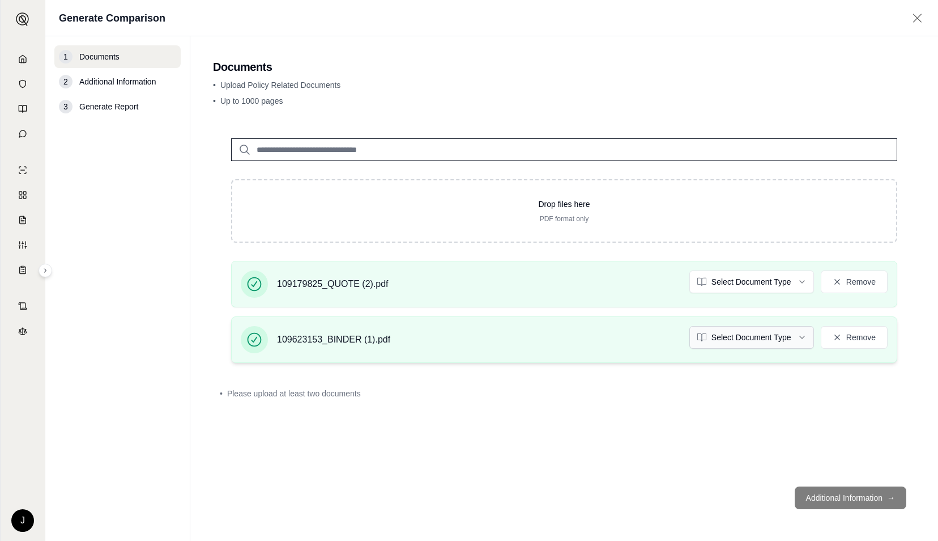
click at [757, 339] on html "J Generate Comparison 1 Documents 2 Additional Information 3 Generate Report Do…" at bounding box center [469, 270] width 938 height 541
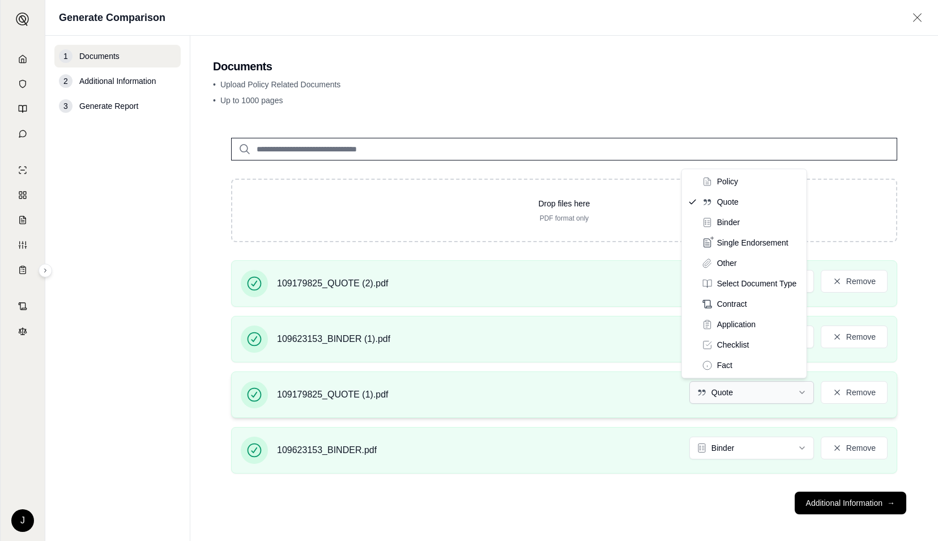
click at [757, 397] on html "Document type updated successfully J Generate Comparison 1 Documents 2 Addition…" at bounding box center [469, 270] width 938 height 541
click at [603, 520] on html "J Generate Comparison 1 Documents 2 Additional Information 3 Generate Report Do…" at bounding box center [469, 270] width 938 height 541
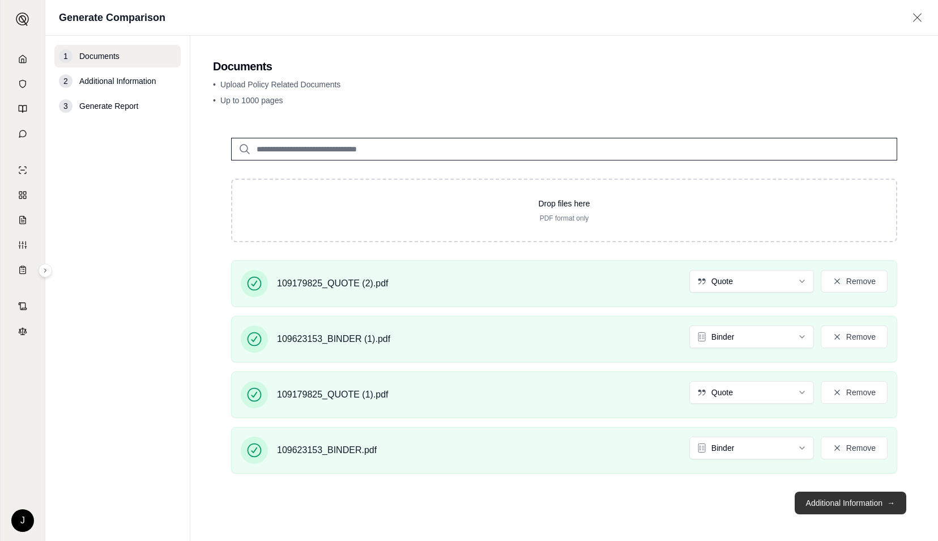
click at [817, 495] on button "Additional Information →" at bounding box center [851, 502] width 112 height 23
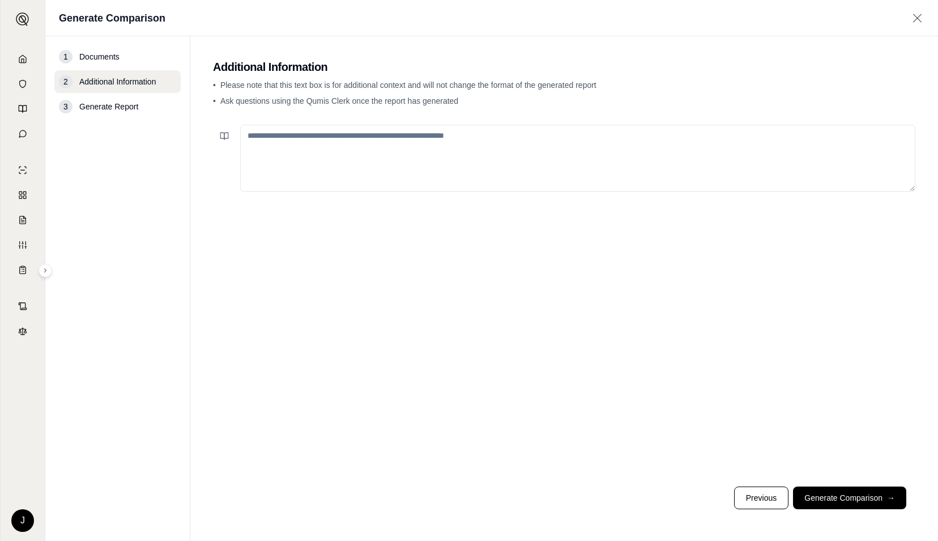
click at [817, 496] on button "Generate Comparison →" at bounding box center [849, 497] width 113 height 23
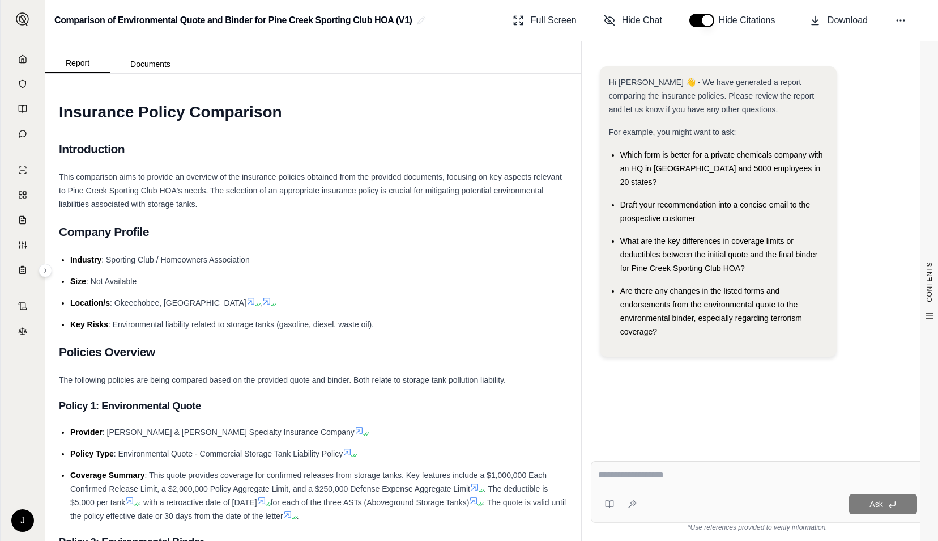
click at [648, 487] on div "Ask" at bounding box center [758, 492] width 334 height 62
paste textarea "**********"
type textarea "**********"
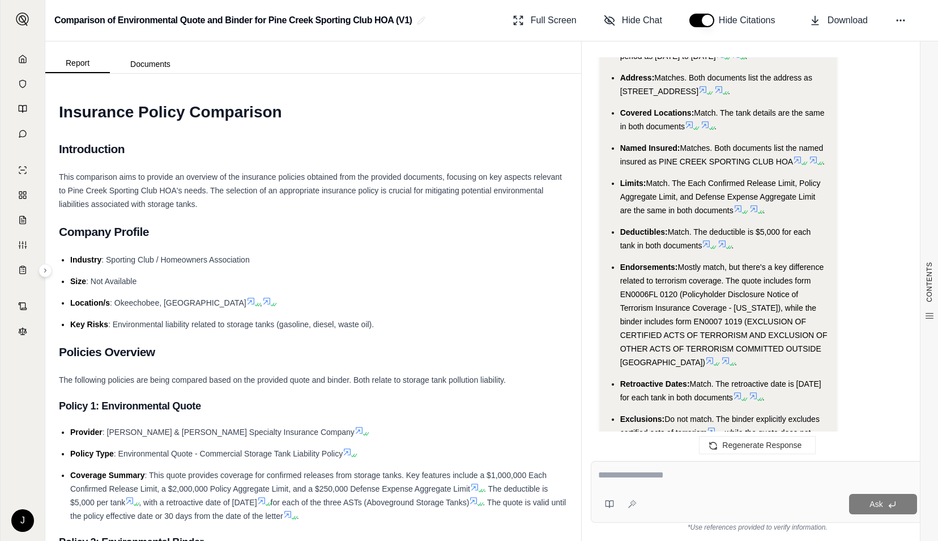
scroll to position [3274, 0]
